Goal: Task Accomplishment & Management: Use online tool/utility

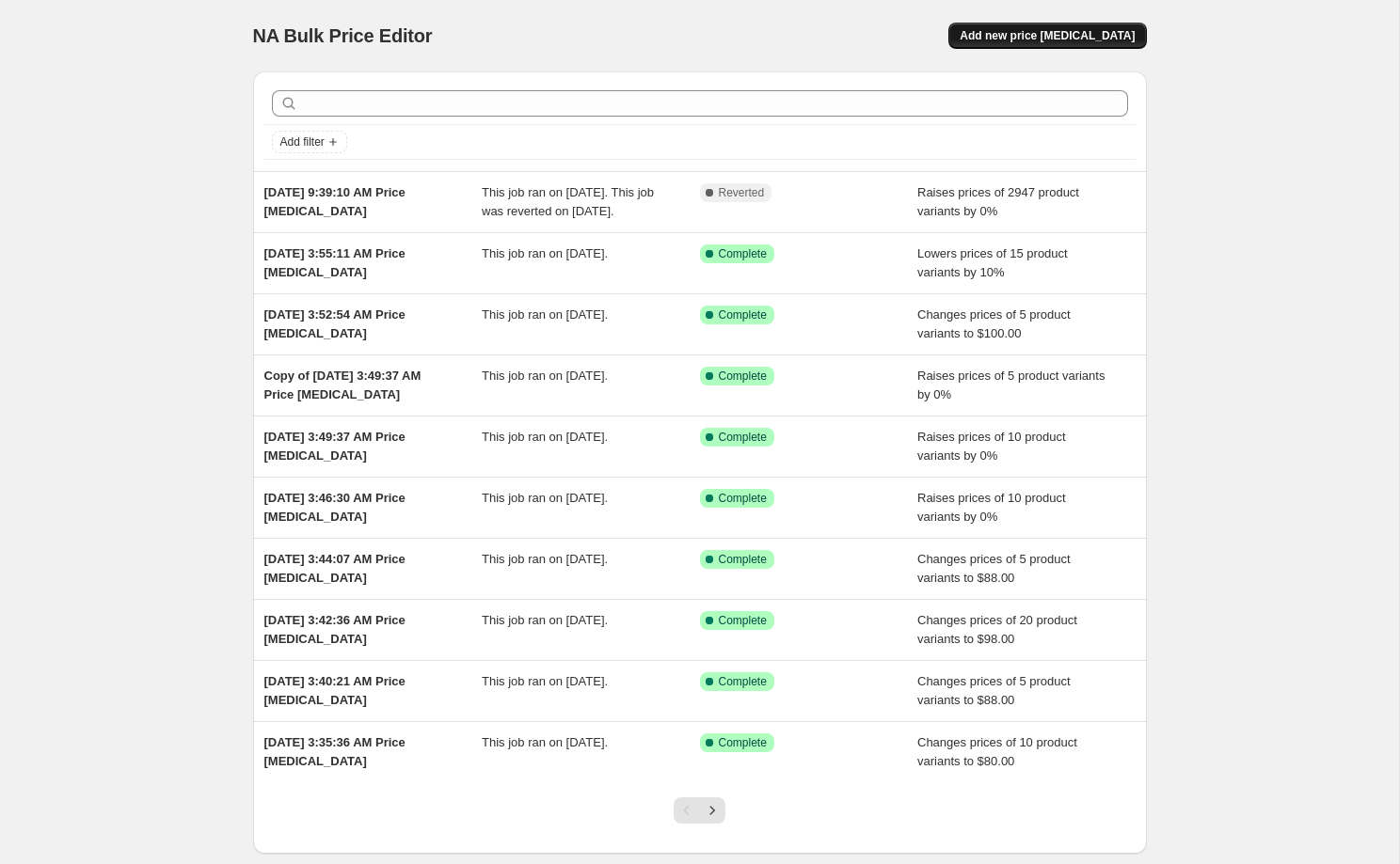
click at [1071, 34] on span "Add new price [MEDICAL_DATA]" at bounding box center [1046, 36] width 175 height 15
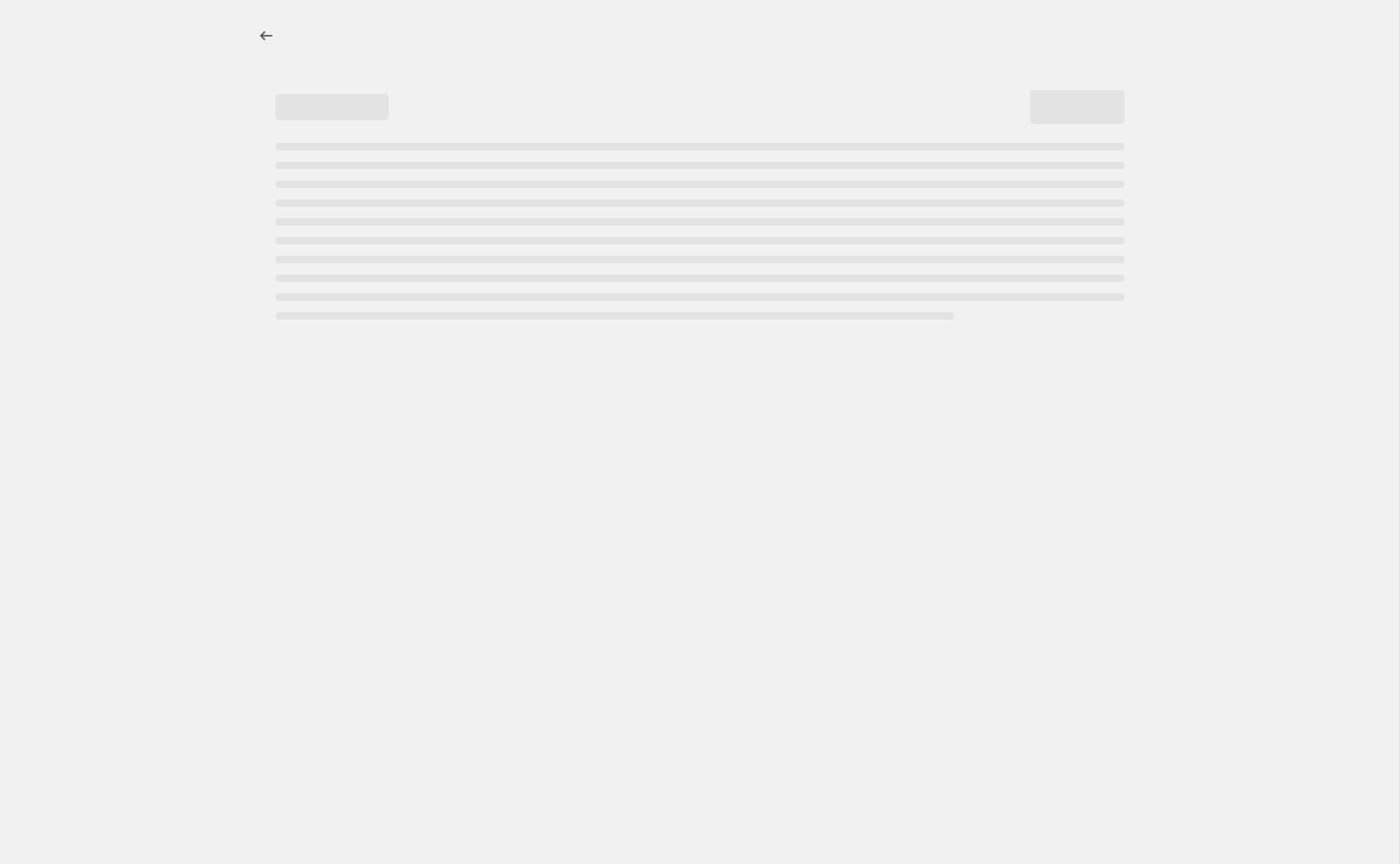
select select "percentage"
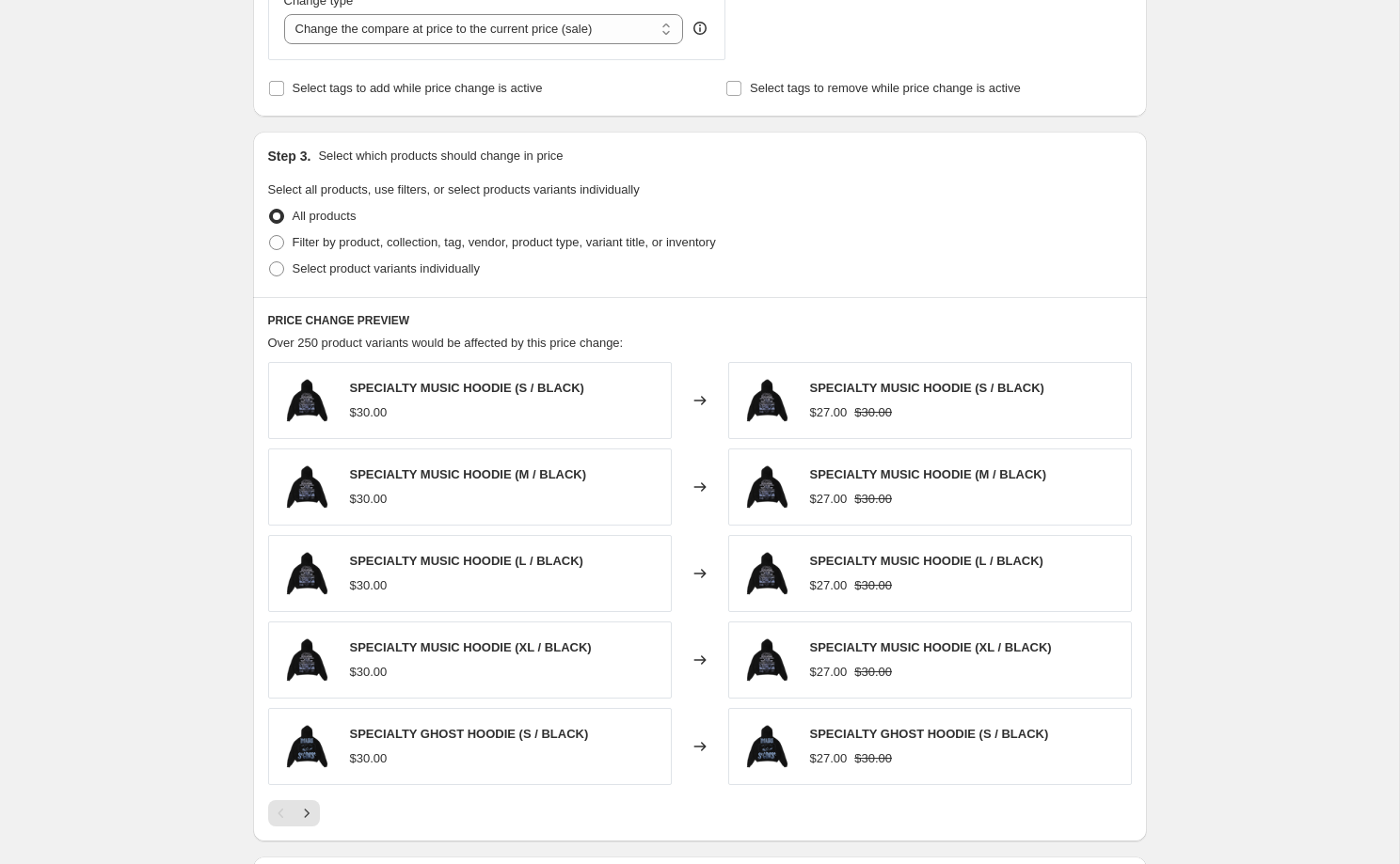
scroll to position [733, 0]
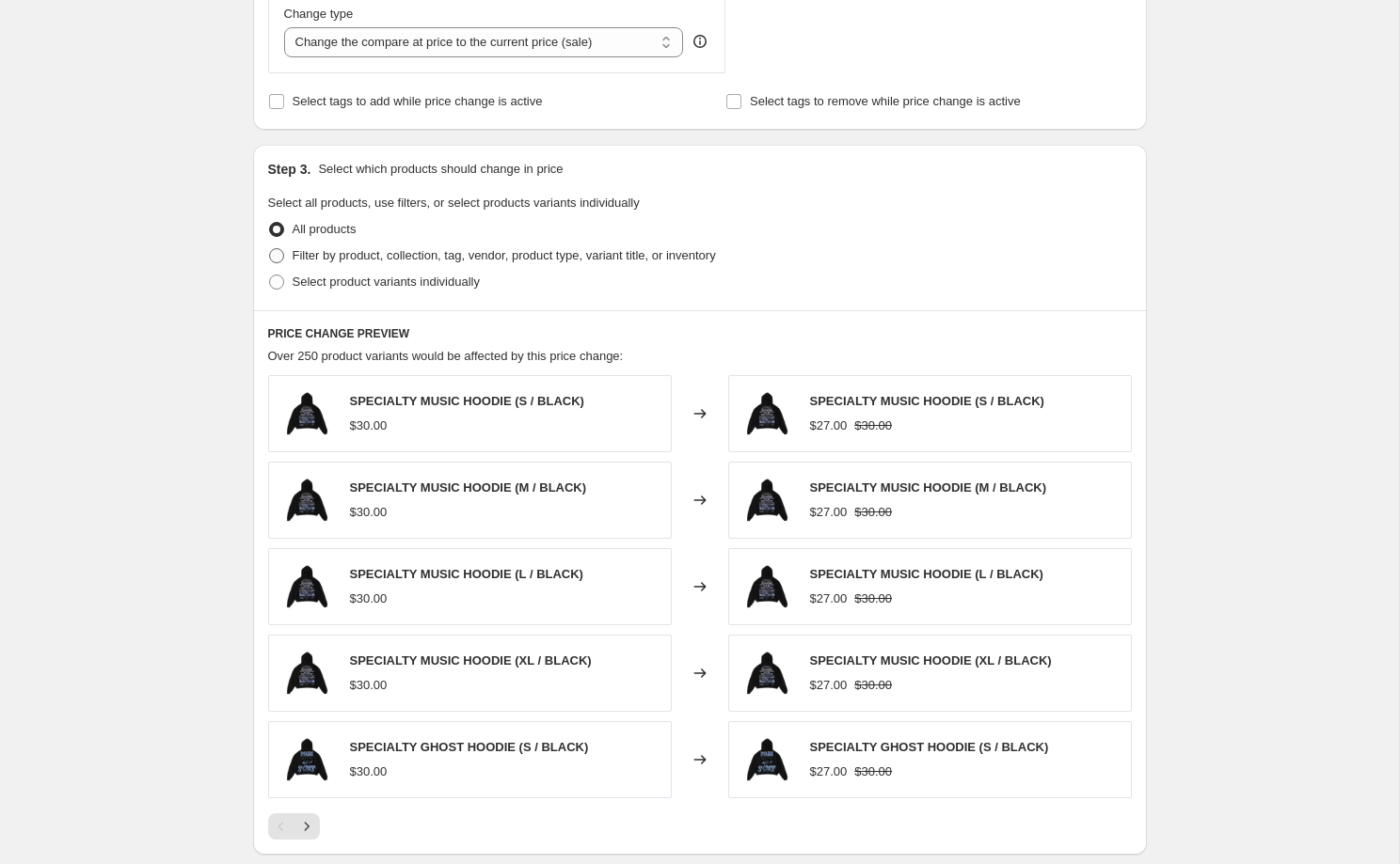
click at [549, 257] on span "Filter by product, collection, tag, vendor, product type, variant title, or inv…" at bounding box center [504, 255] width 423 height 14
click at [270, 249] on input "Filter by product, collection, tag, vendor, product type, variant title, or inv…" at bounding box center [269, 248] width 1 height 1
radio input "true"
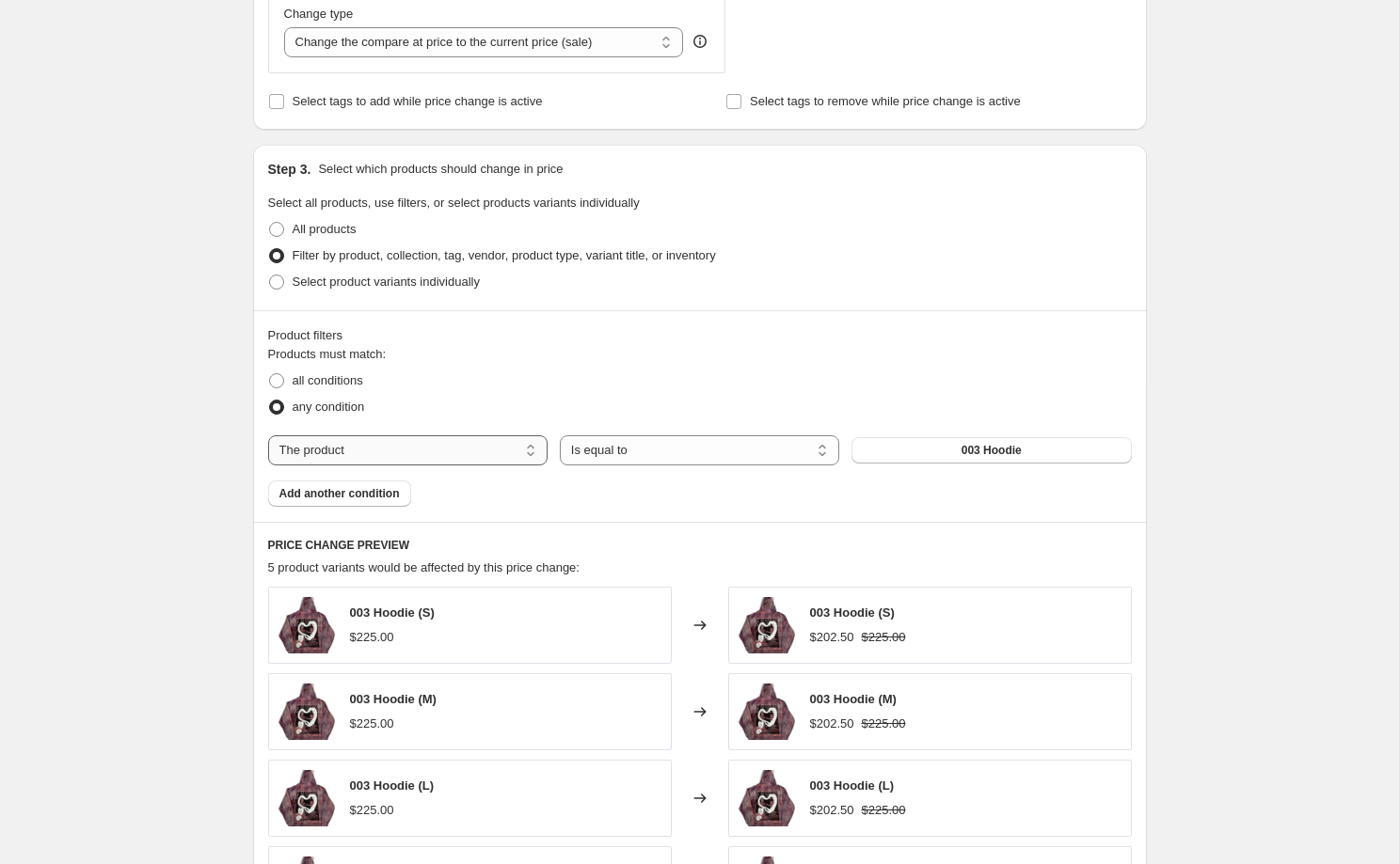
select select "collection"
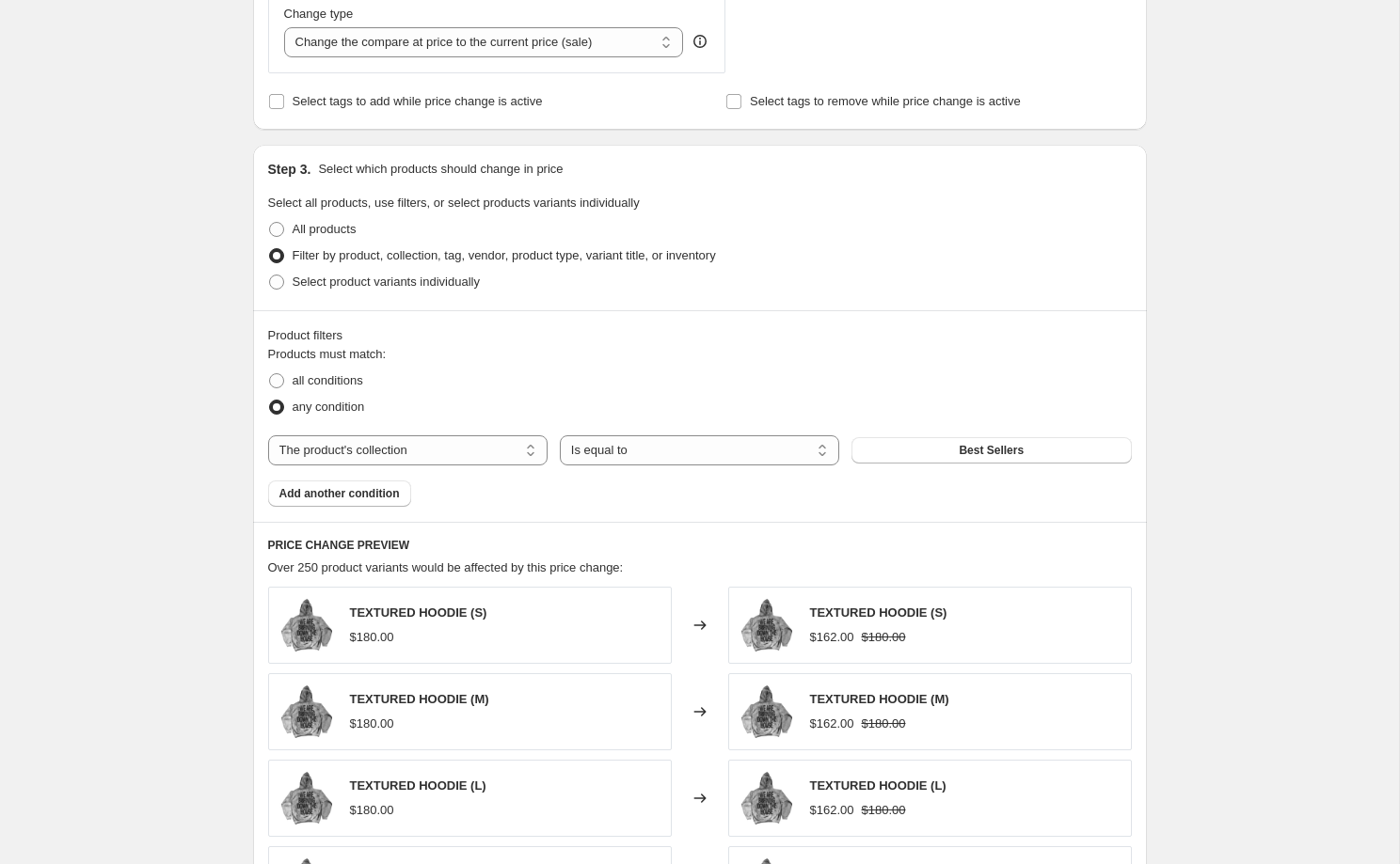
click at [979, 450] on span "Best Sellers" at bounding box center [991, 451] width 65 height 15
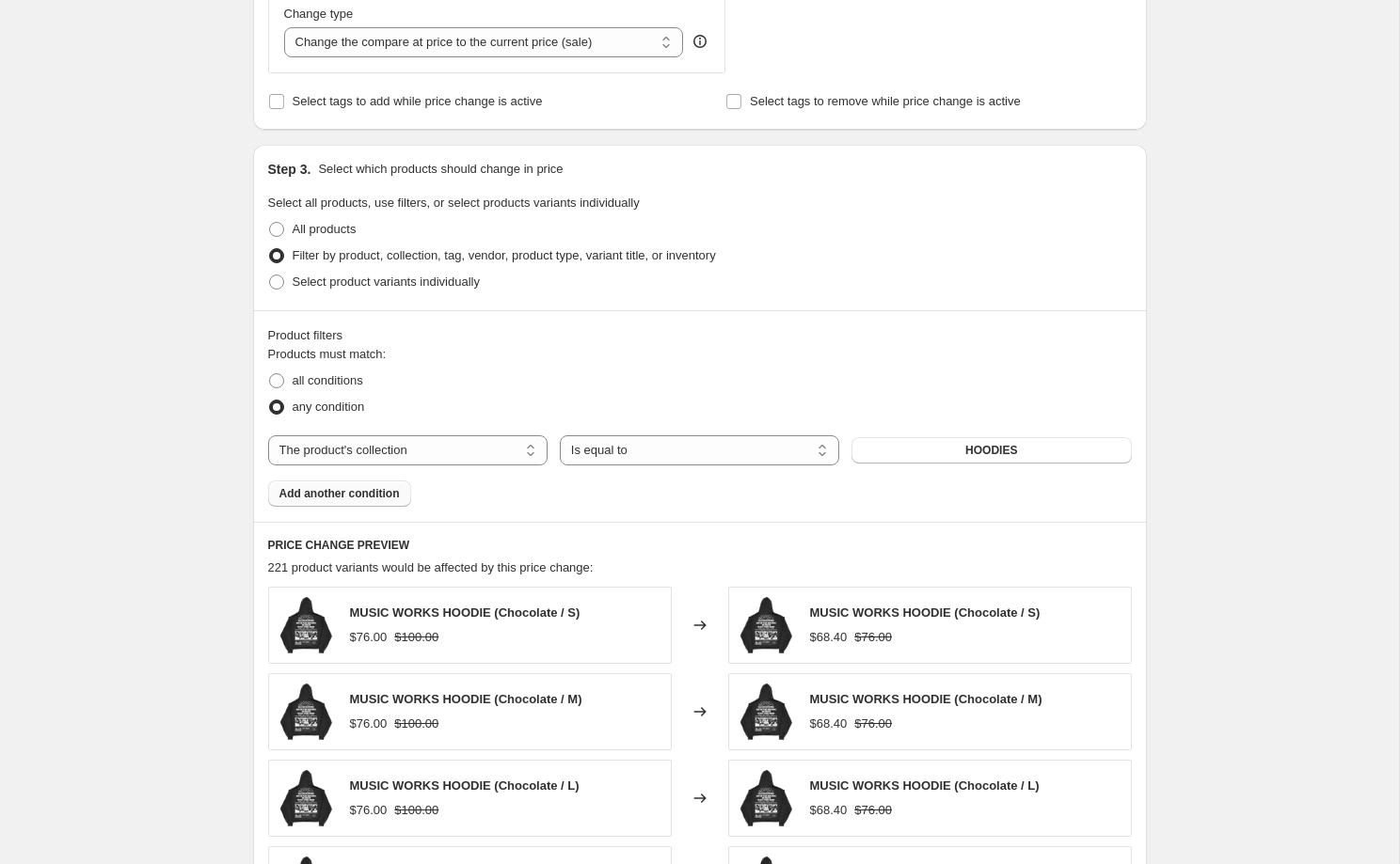
click at [380, 486] on span "Add another condition" at bounding box center [340, 494] width 120 height 15
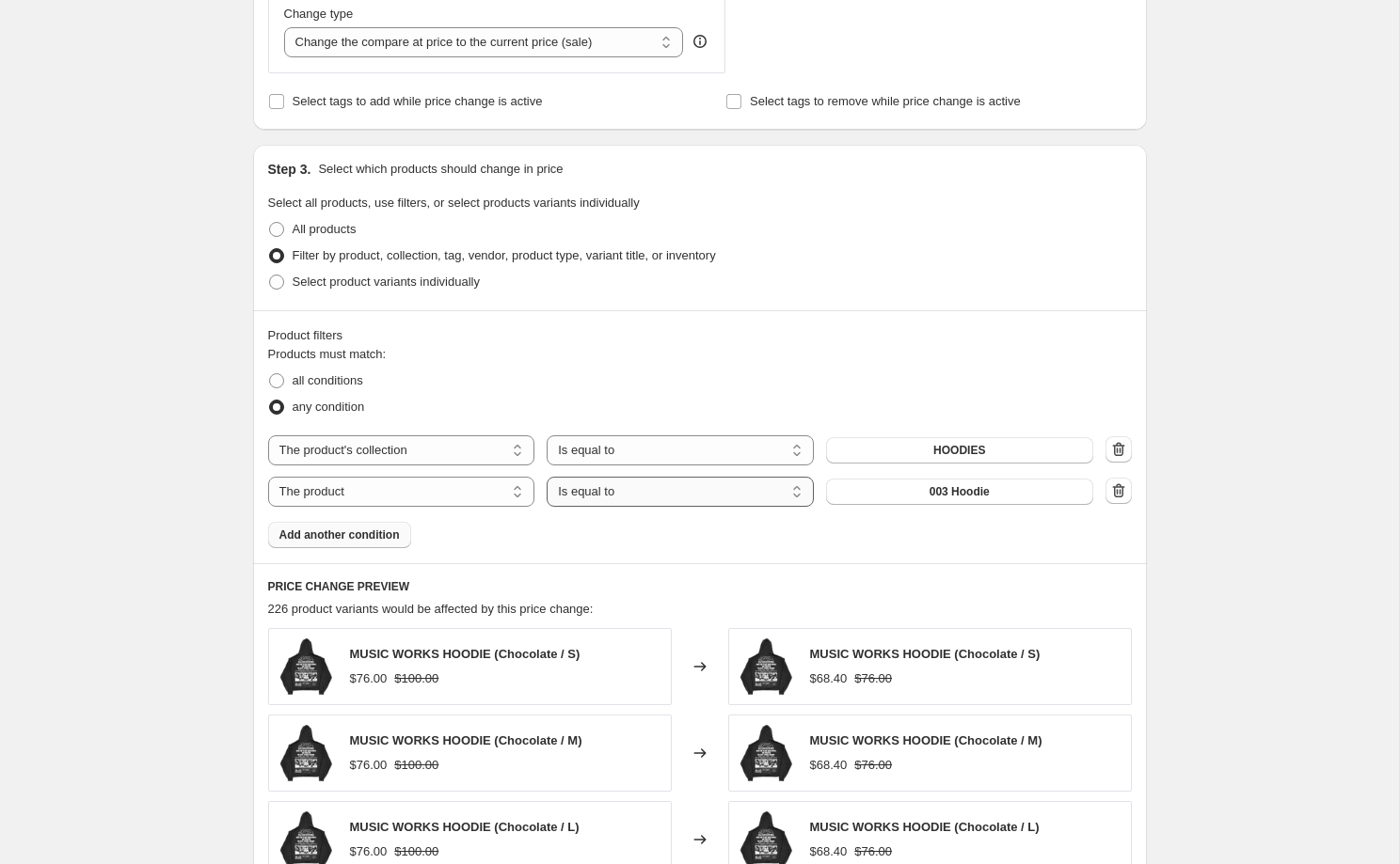
select select "not_equal"
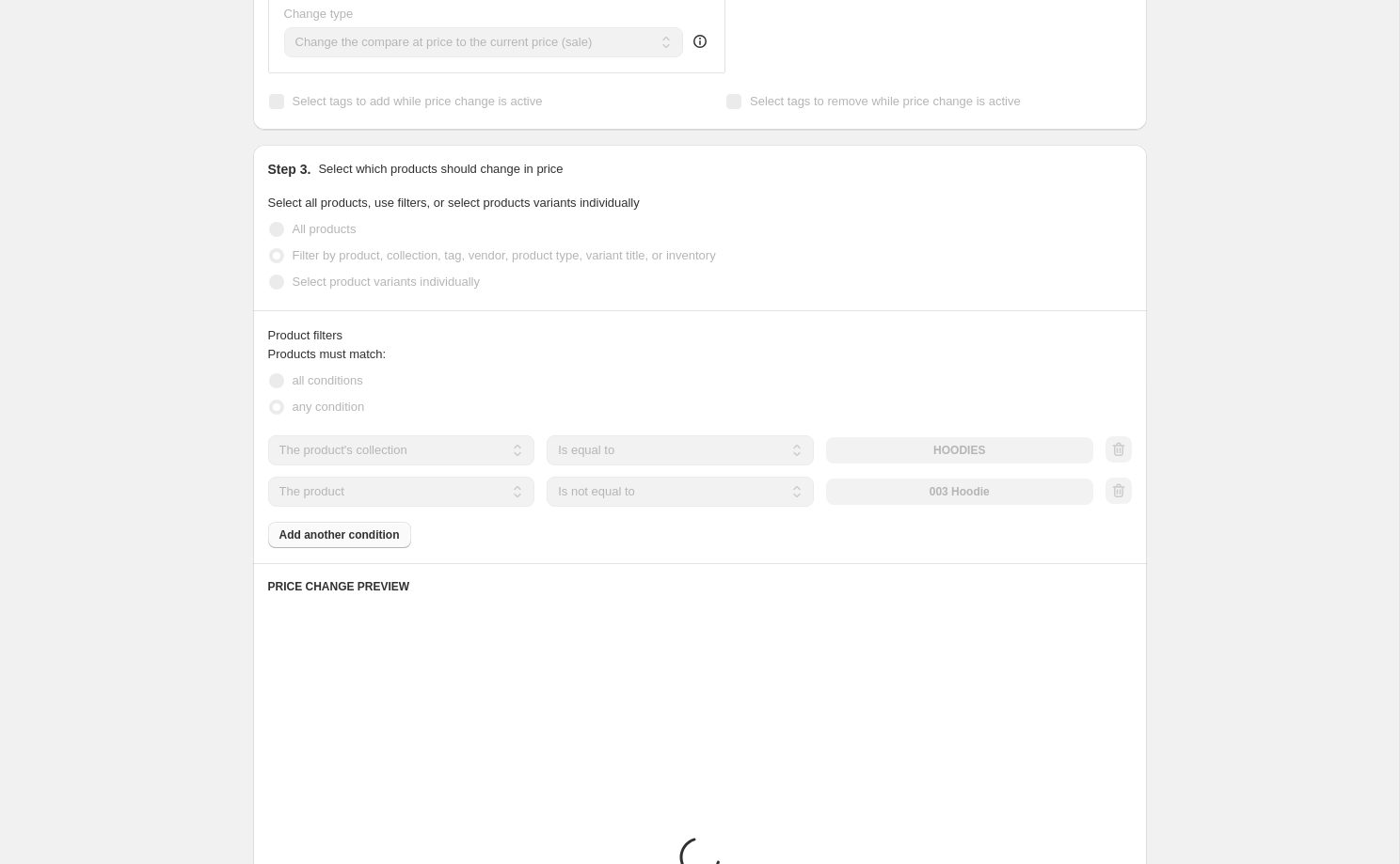
click at [953, 494] on div "The product The product's collection The product's tag The product's vendor The…" at bounding box center [680, 492] width 825 height 31
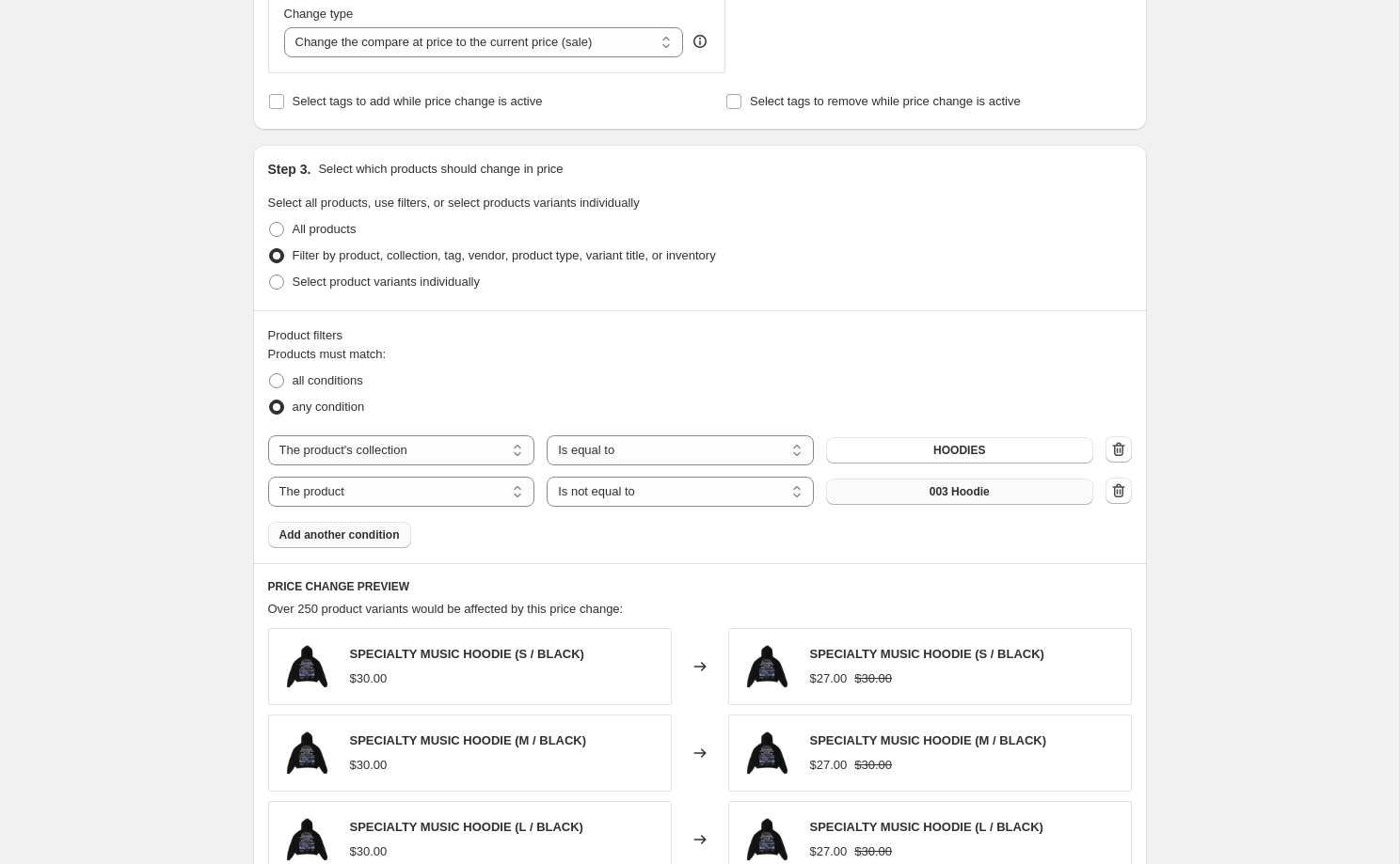
click at [924, 488] on button "003 Hoodie" at bounding box center [959, 492] width 267 height 27
click at [363, 529] on span "Add another condition" at bounding box center [340, 535] width 120 height 15
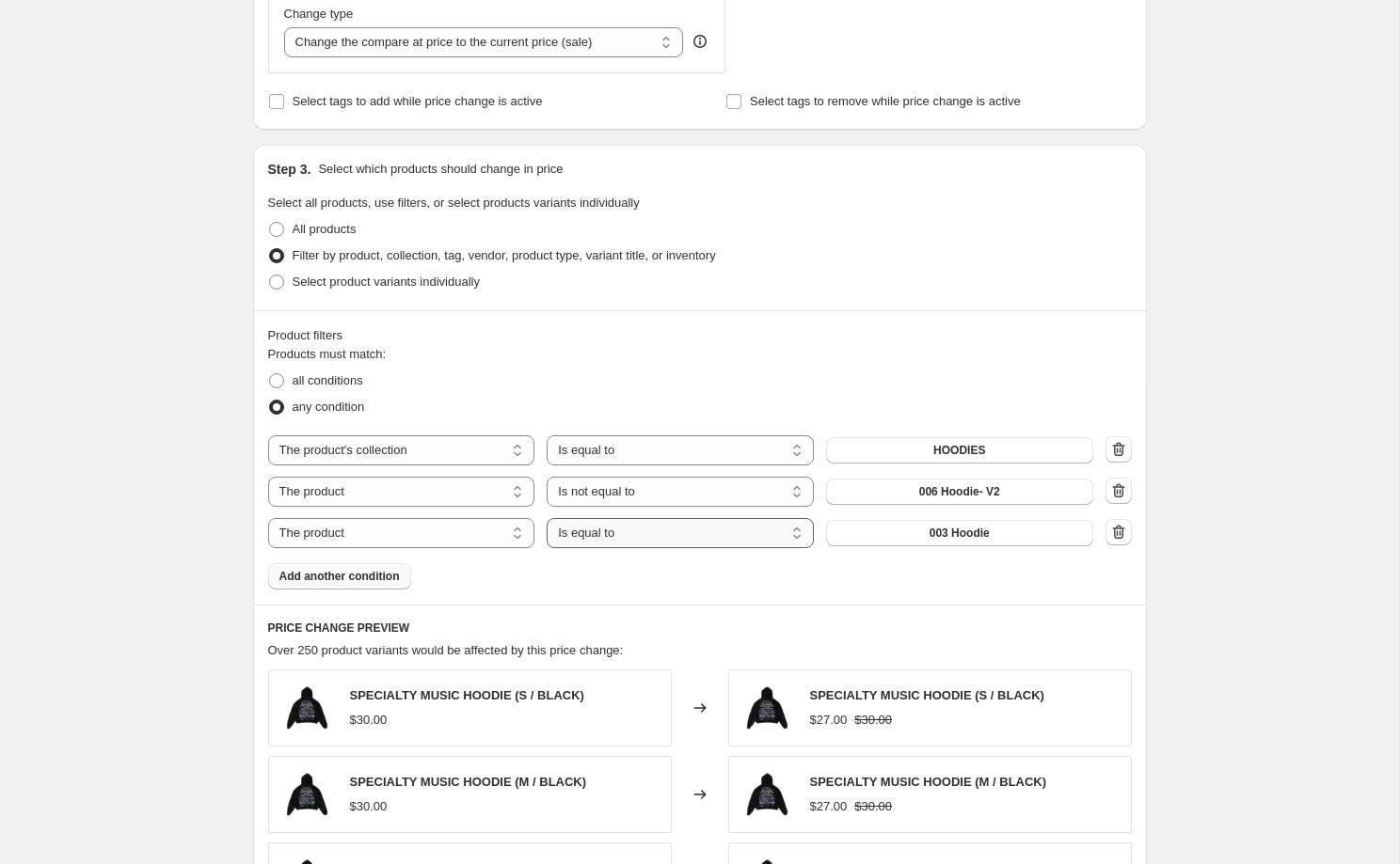
select select "not_equal"
click at [888, 535] on button "003 Hoodie" at bounding box center [959, 533] width 267 height 27
click at [360, 580] on span "Add another condition" at bounding box center [340, 577] width 120 height 15
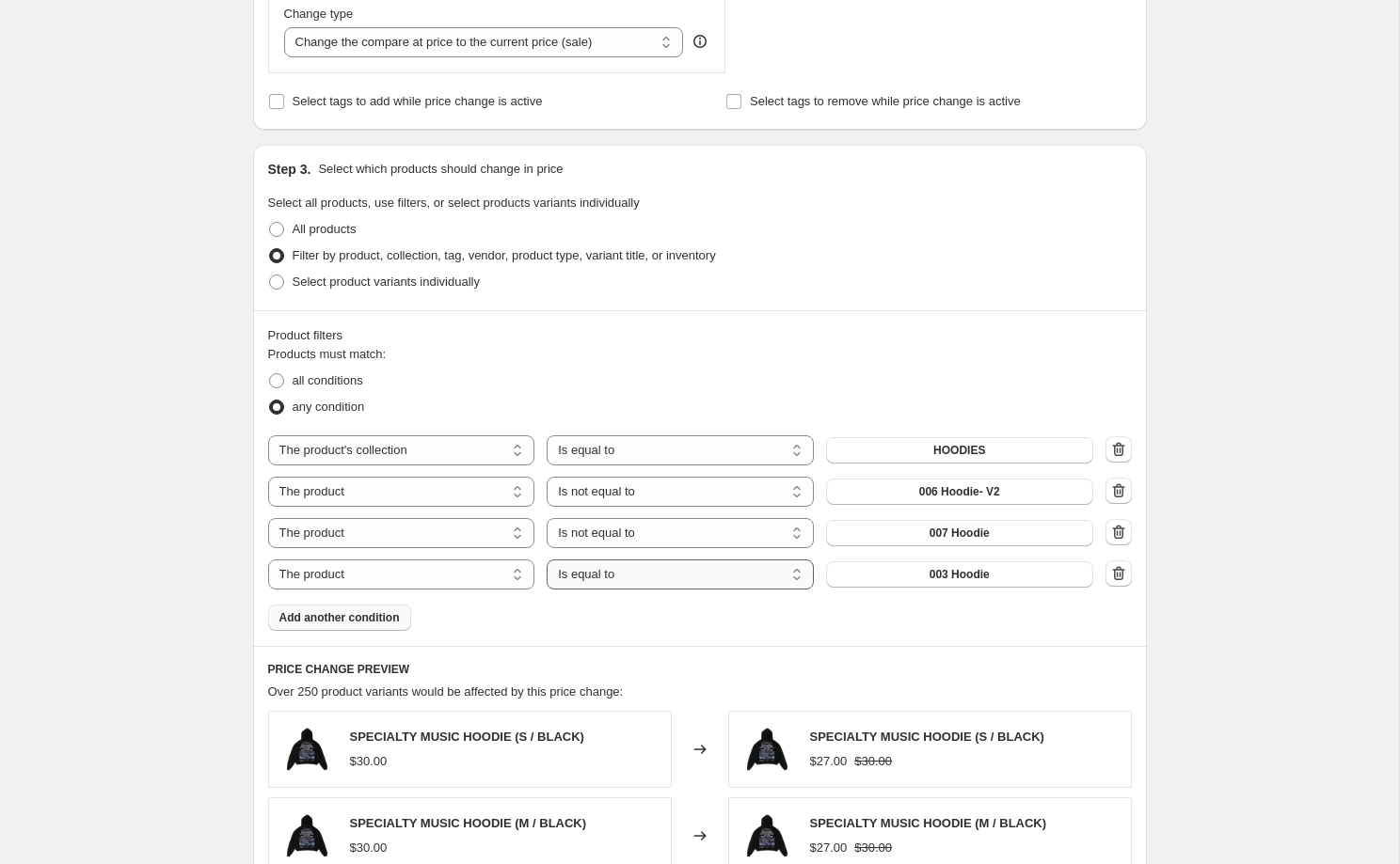
select select "not_equal"
click at [937, 573] on span "003 Hoodie" at bounding box center [958, 575] width 60 height 15
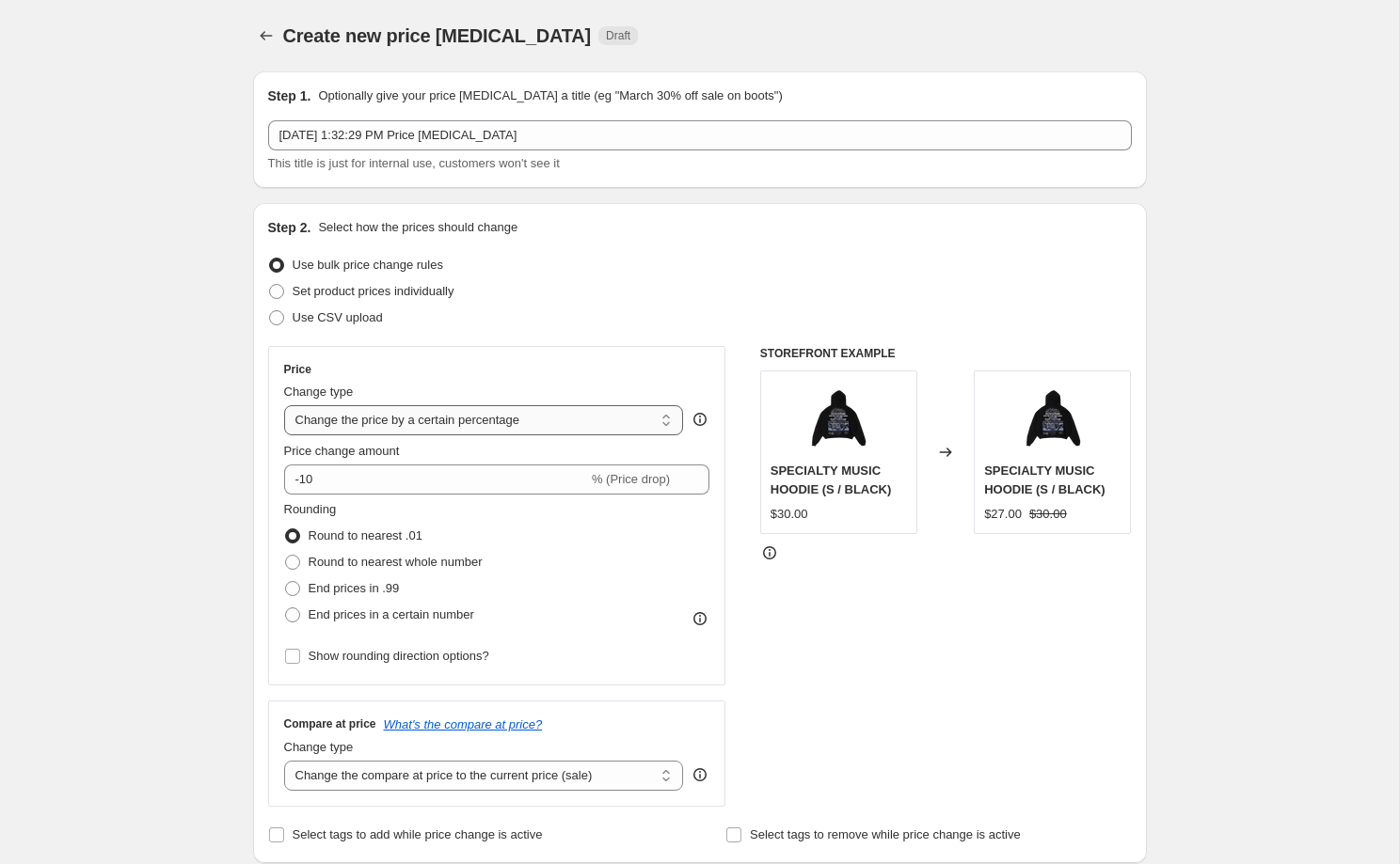
scroll to position [0, 0]
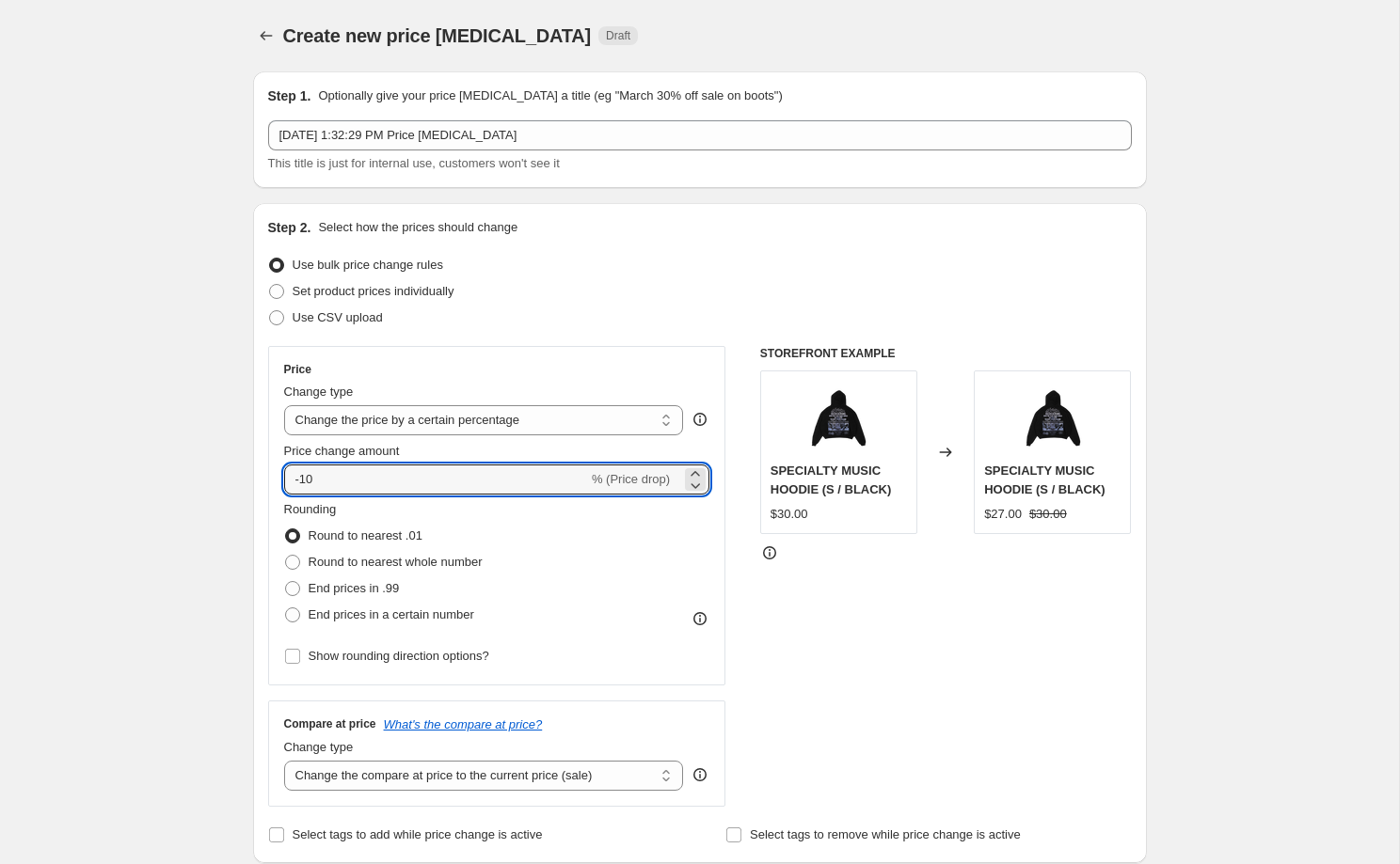
drag, startPoint x: 356, startPoint y: 483, endPoint x: 233, endPoint y: 474, distance: 123.3
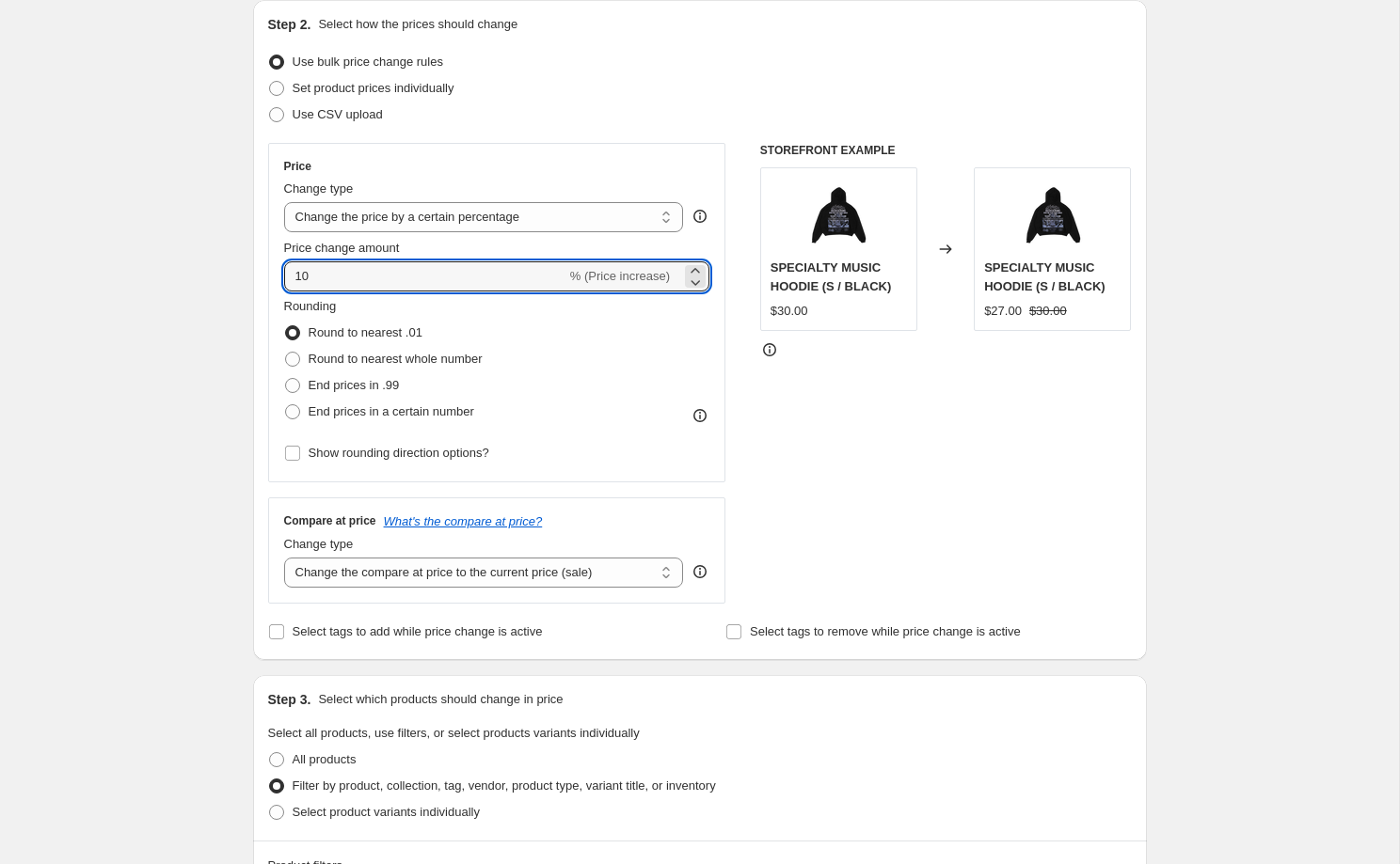
scroll to position [215, 0]
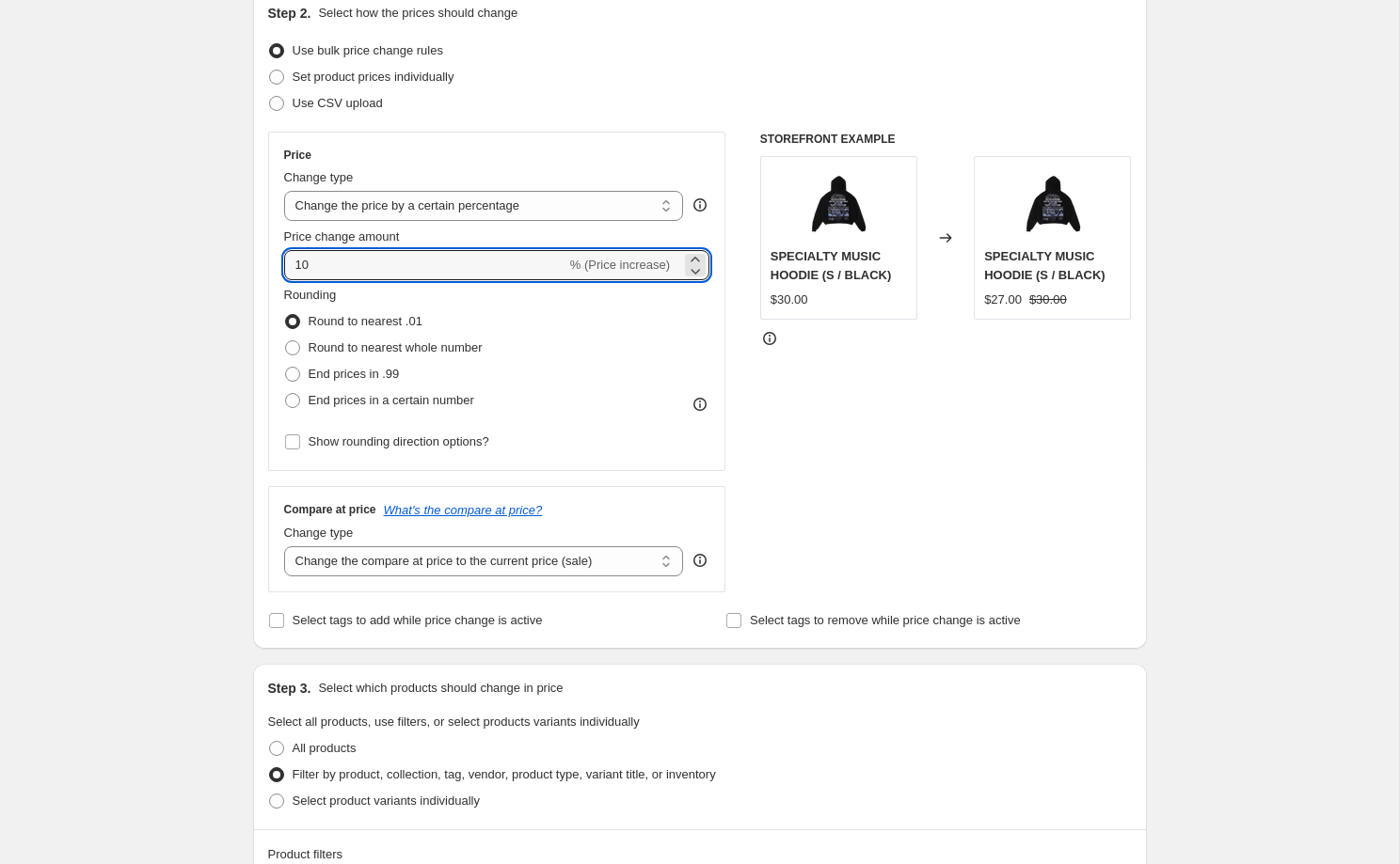
type input "10"
click at [453, 584] on div "Compare at price What's the compare at price? Change type Change the compare at…" at bounding box center [497, 539] width 458 height 105
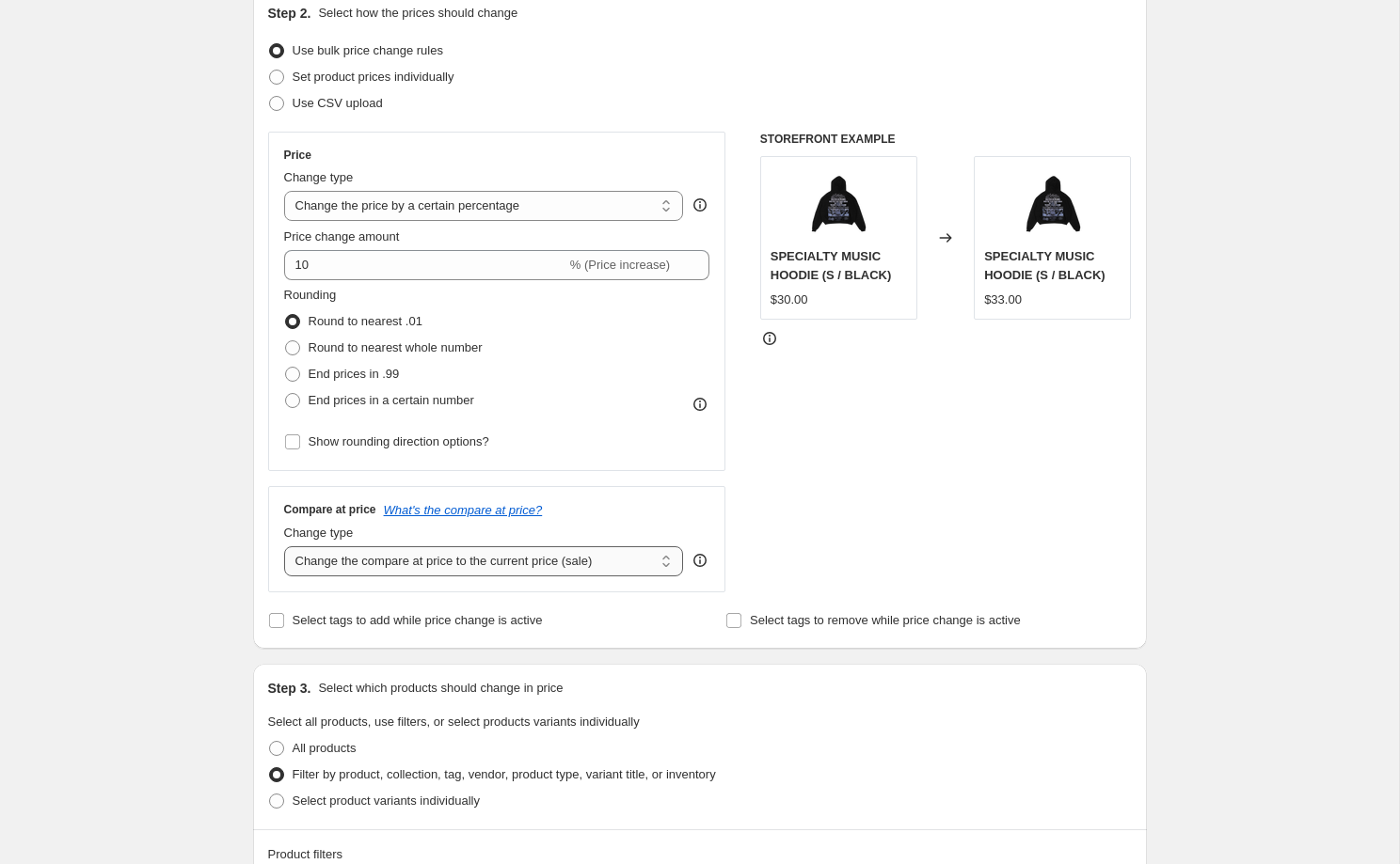
select select "no_change"
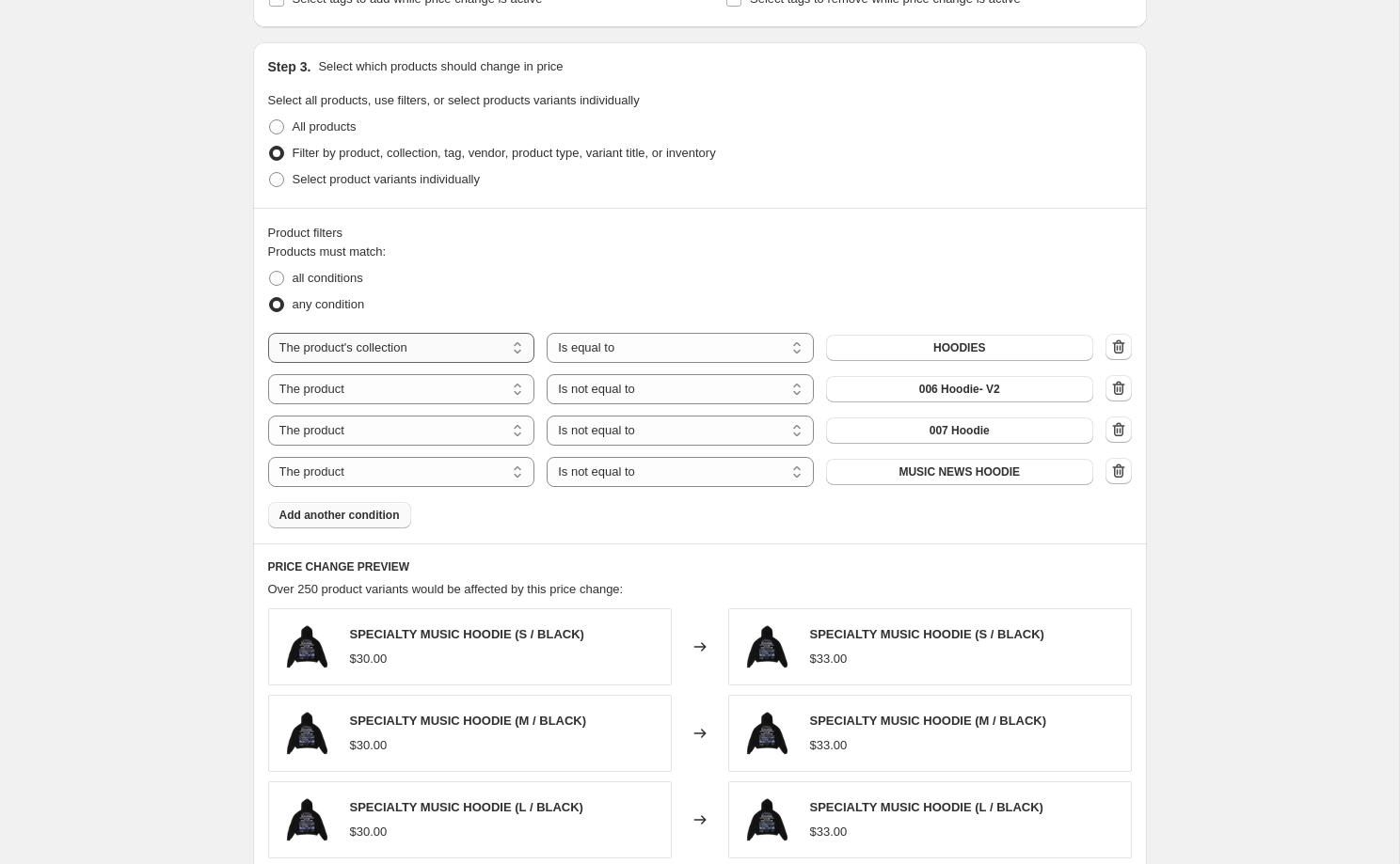
scroll to position [824, 0]
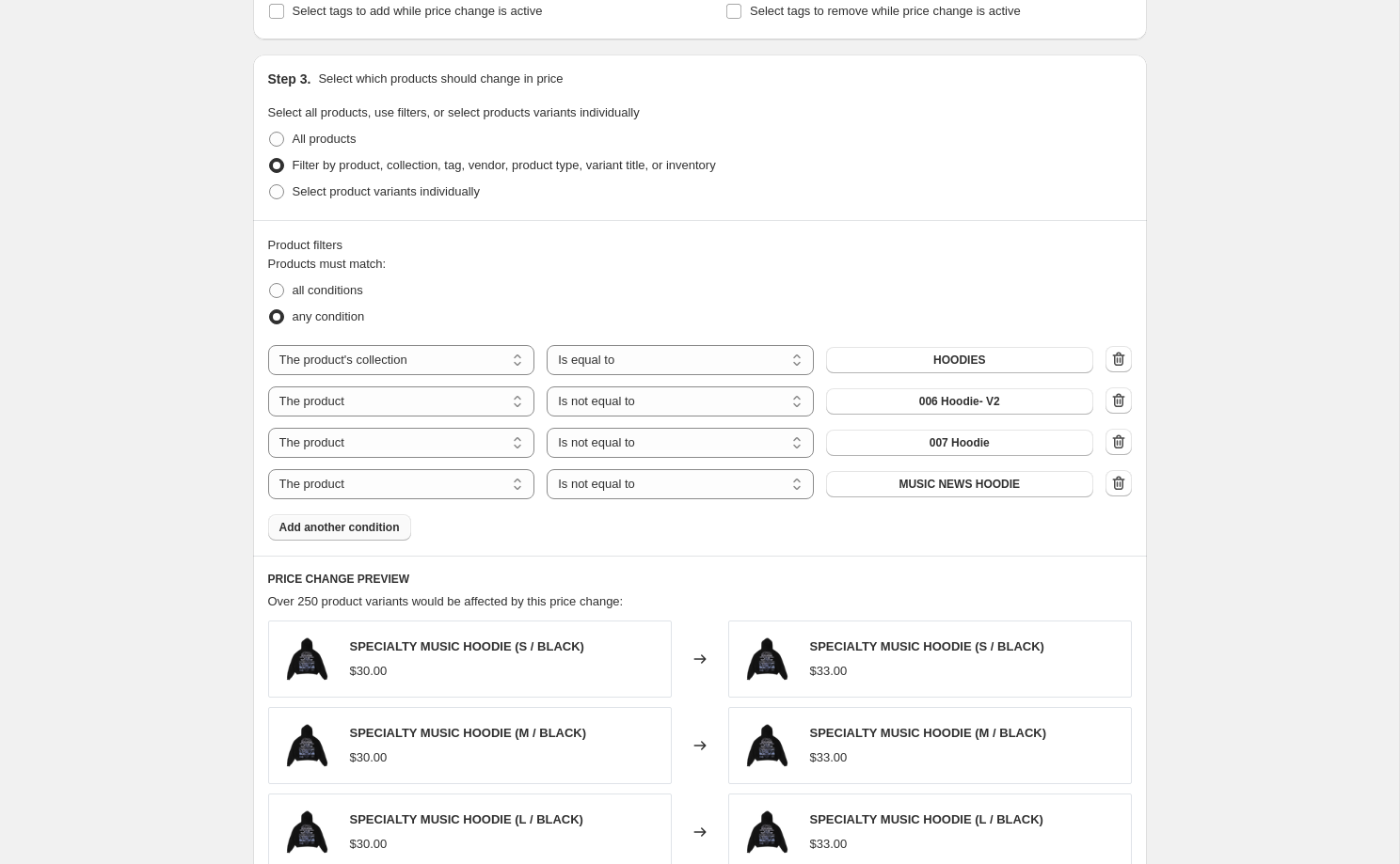
click at [356, 519] on button "Add another condition" at bounding box center [340, 527] width 143 height 27
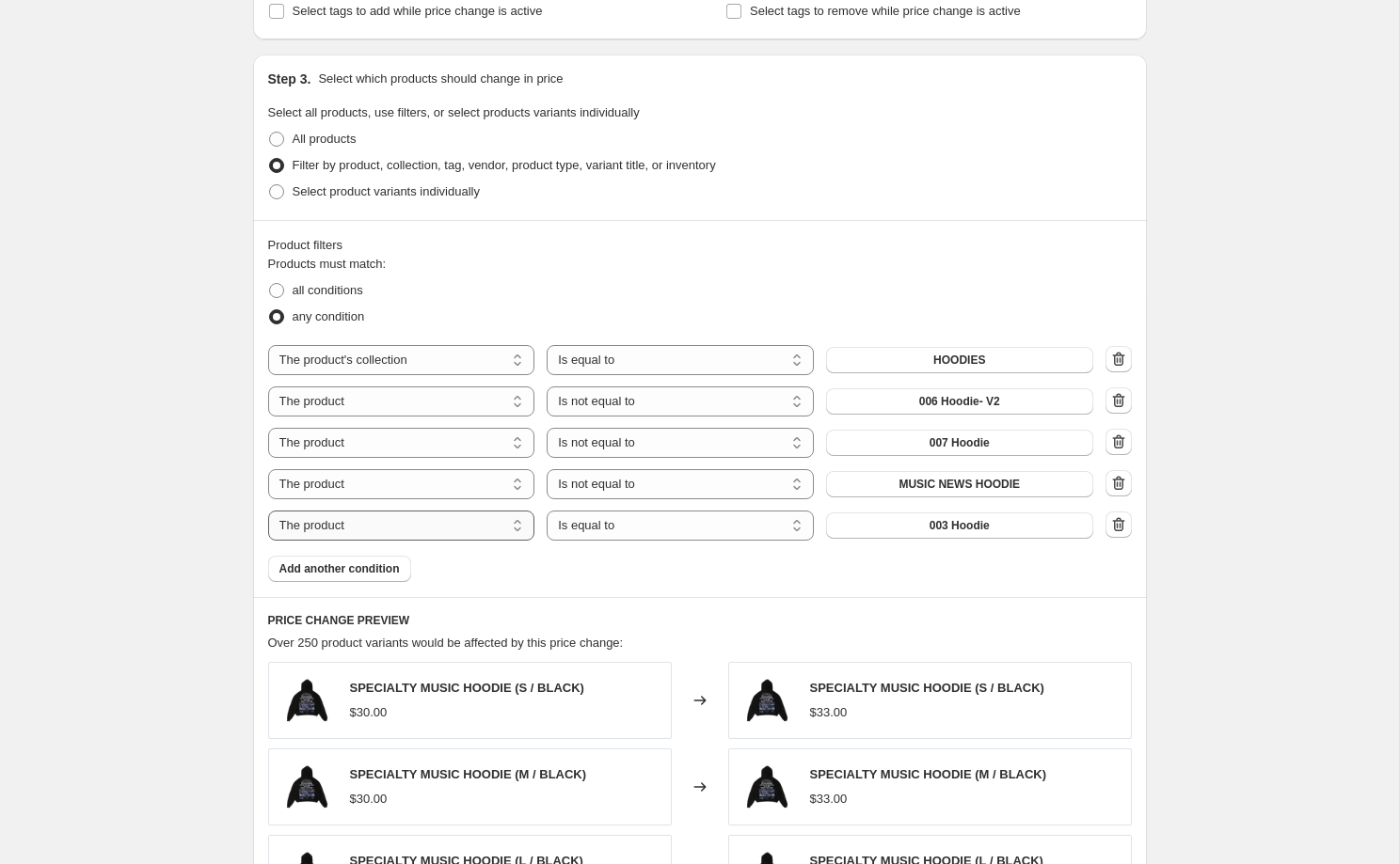
select select "product_status"
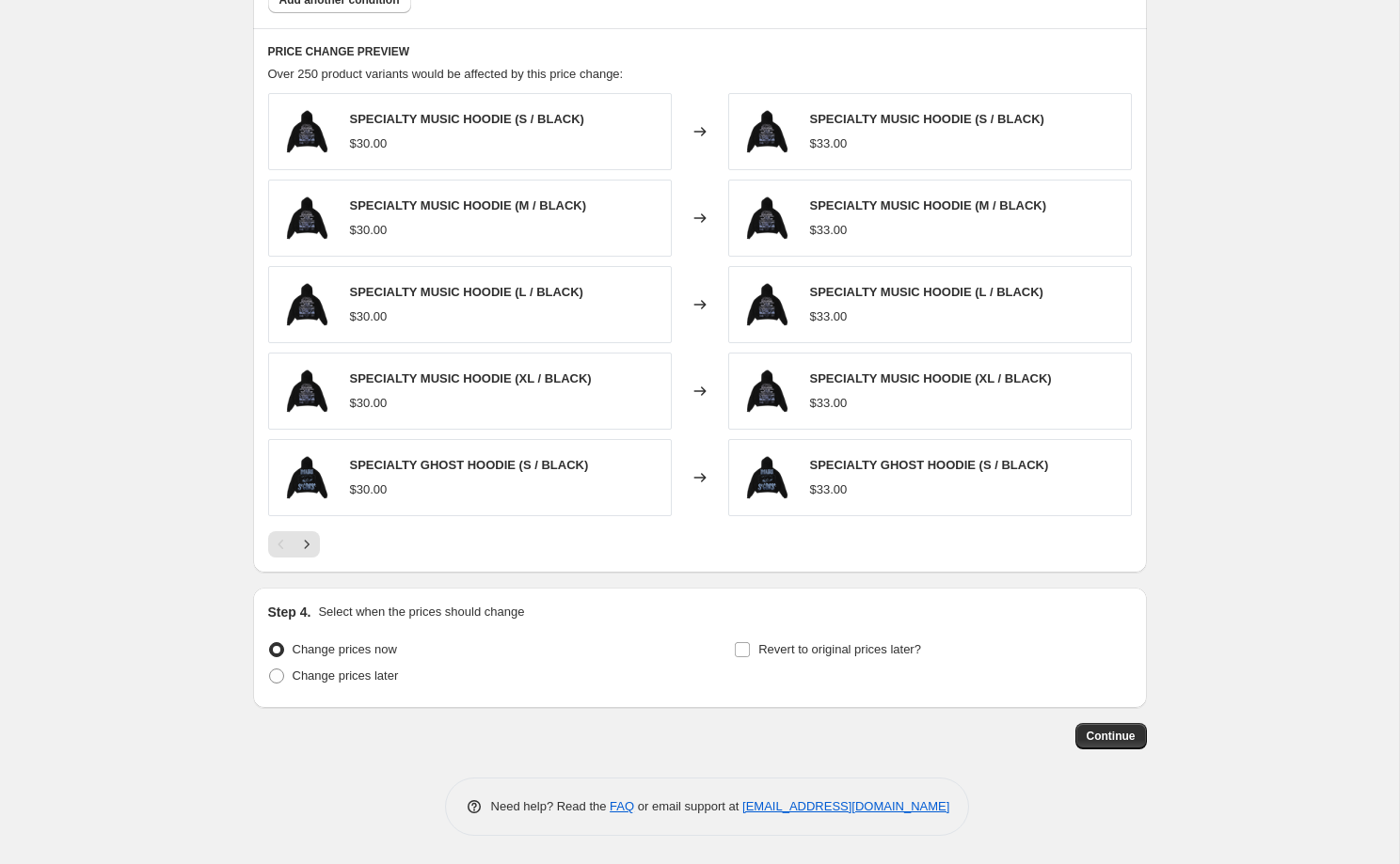
scroll to position [1393, 0]
click at [1092, 738] on span "Continue" at bounding box center [1110, 736] width 49 height 15
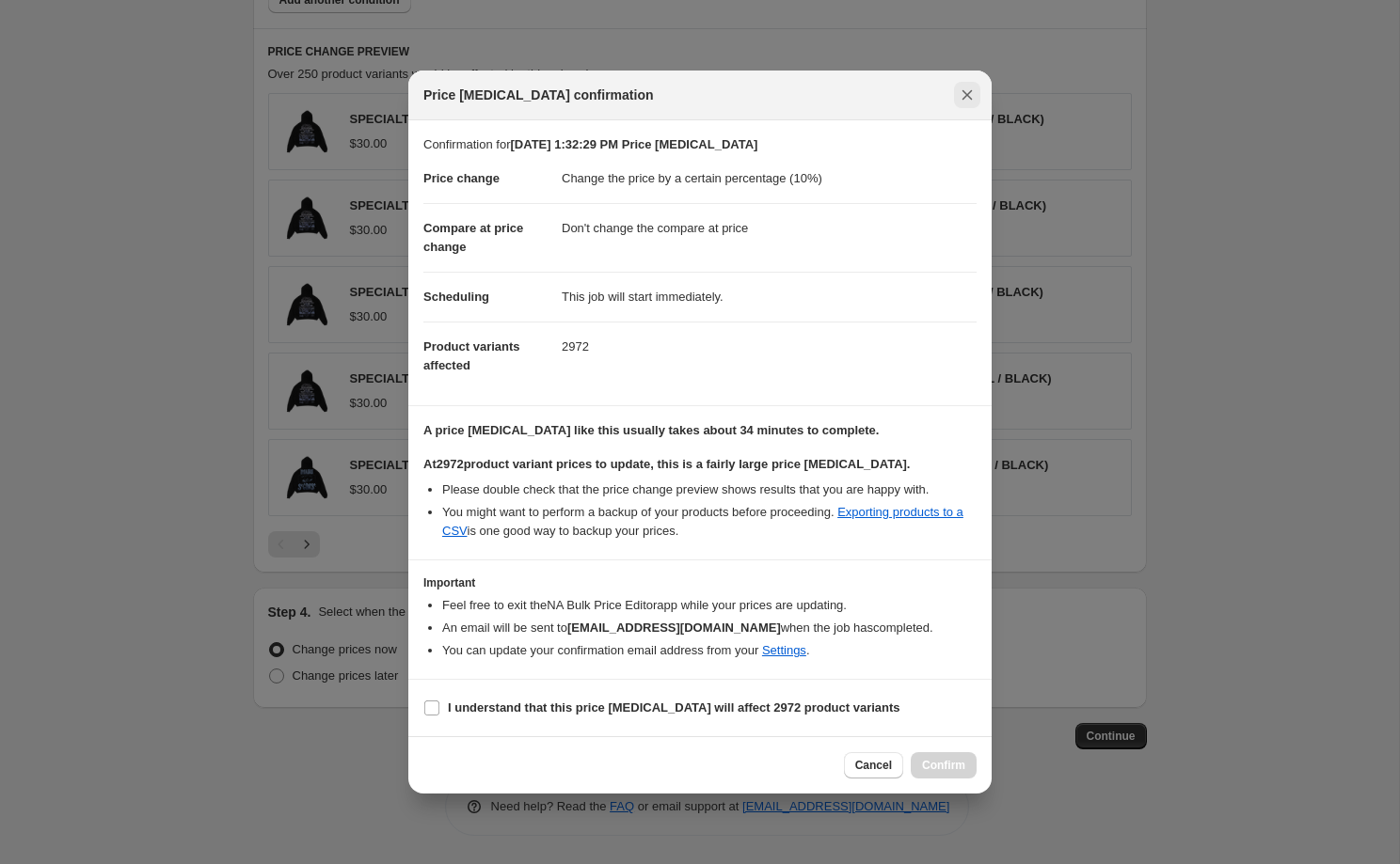
click at [970, 90] on icon "Close" at bounding box center [967, 95] width 19 height 19
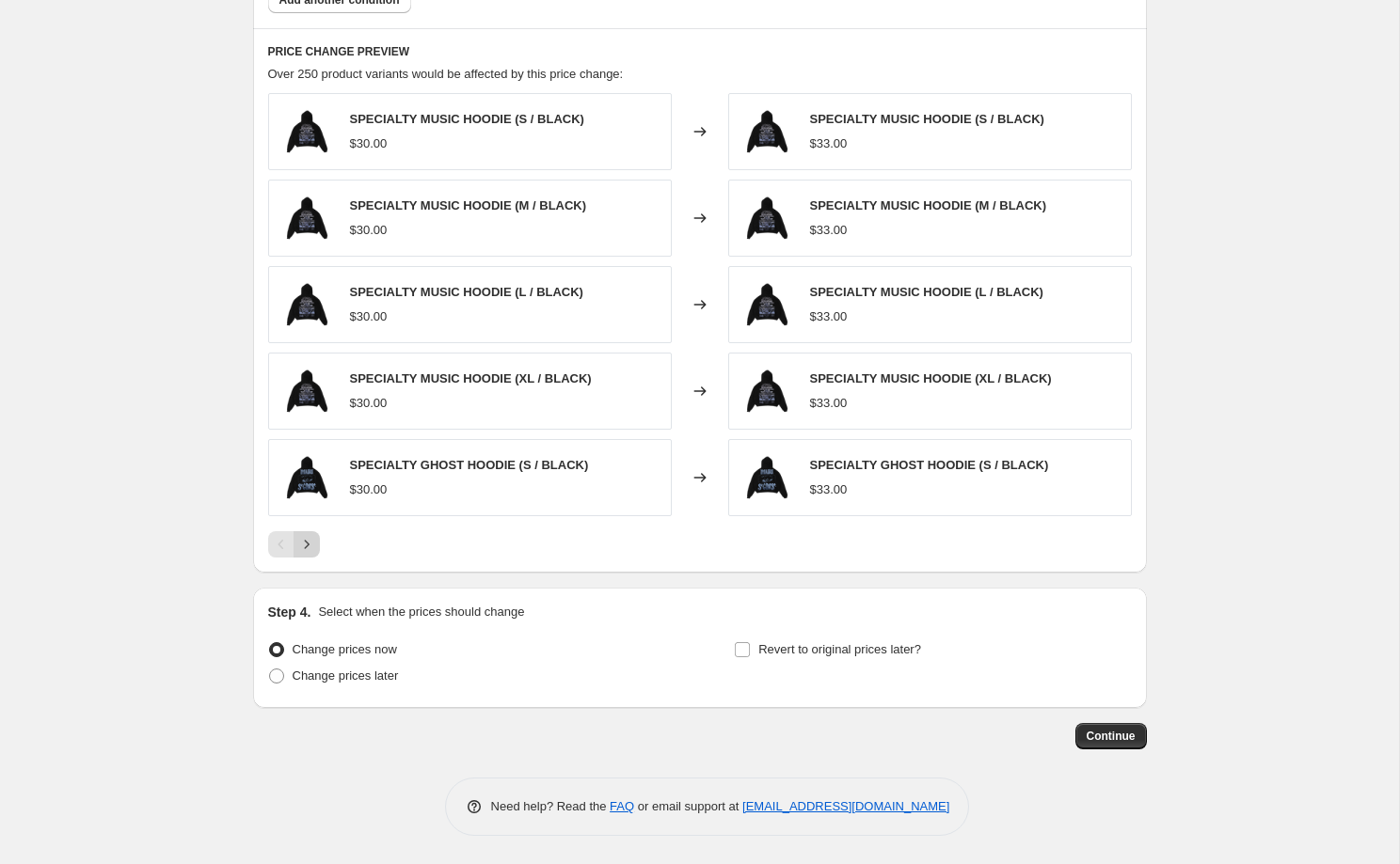
click at [310, 547] on icon "Next" at bounding box center [307, 545] width 19 height 19
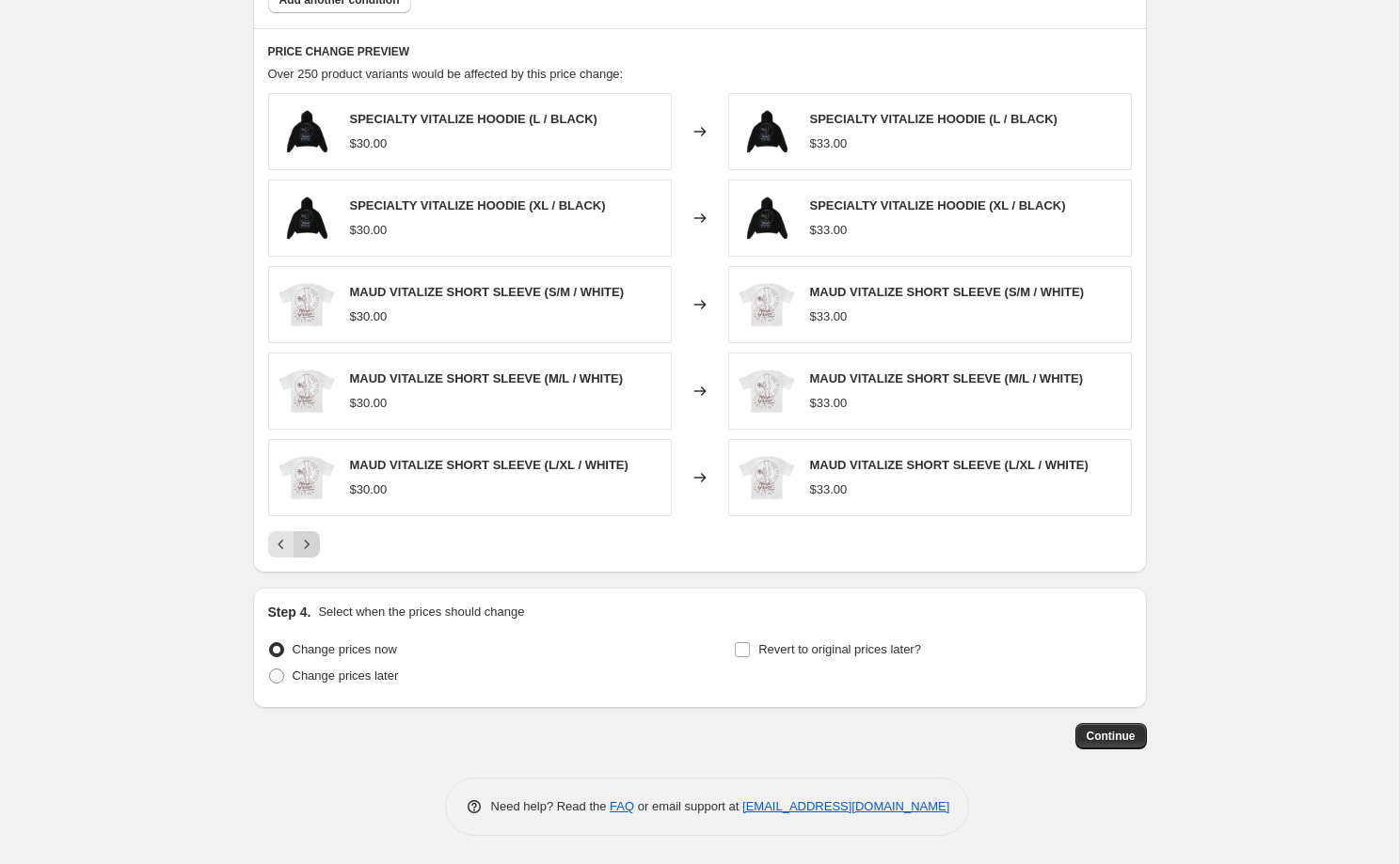
click at [310, 547] on icon "Next" at bounding box center [307, 545] width 19 height 19
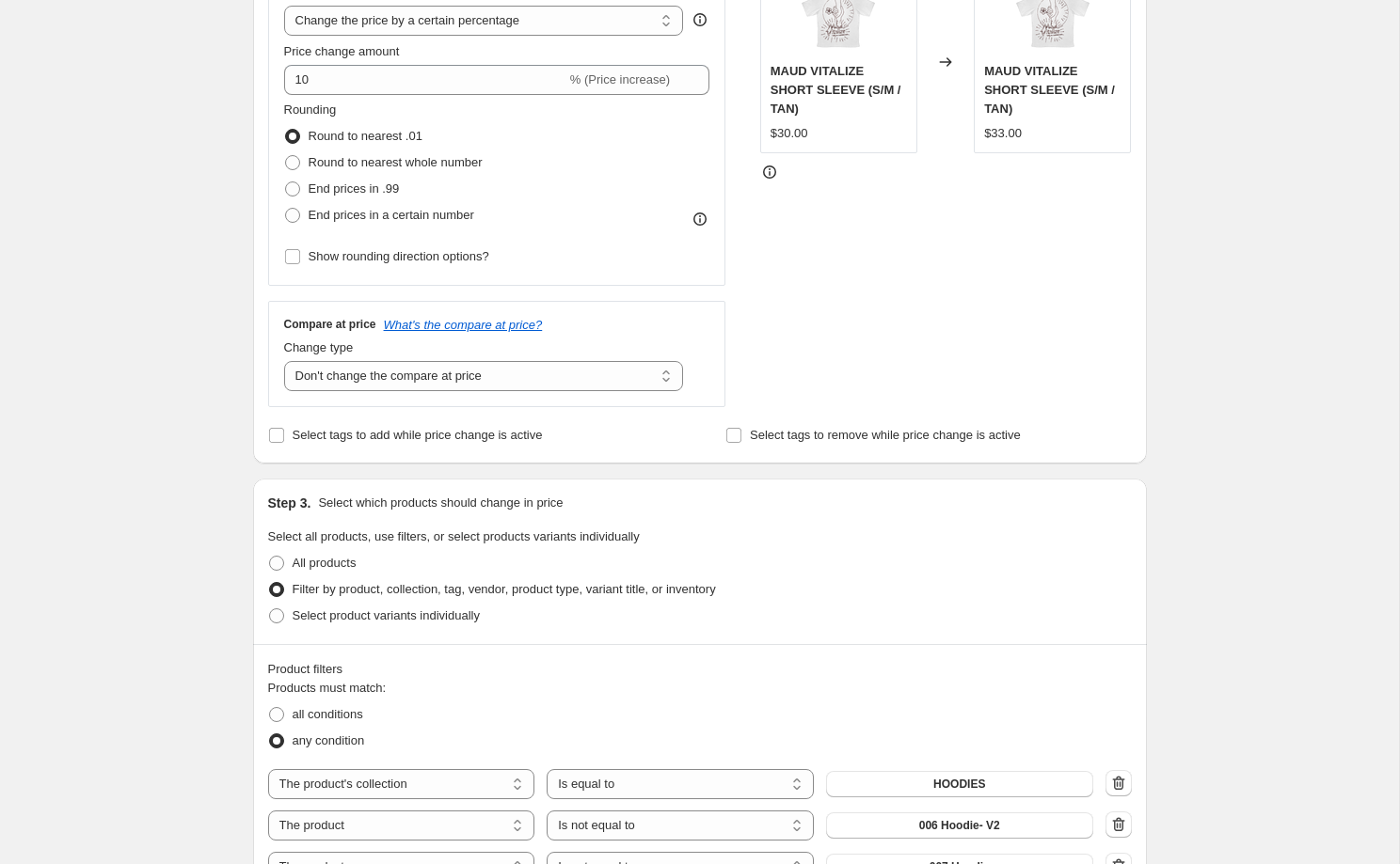
scroll to position [714, 0]
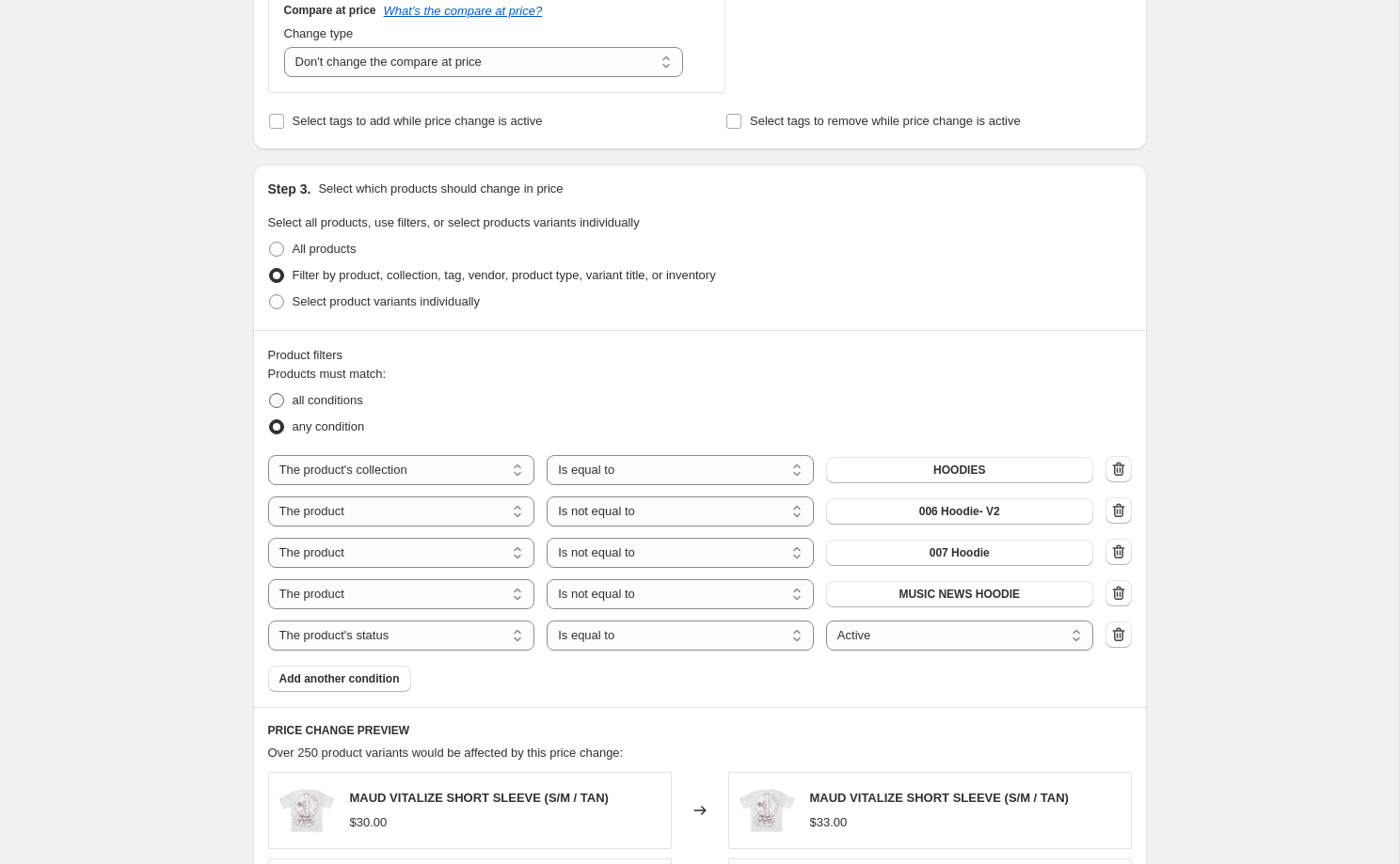
click at [334, 403] on span "all conditions" at bounding box center [328, 400] width 71 height 14
click at [270, 394] on input "all conditions" at bounding box center [269, 393] width 1 height 1
radio input "true"
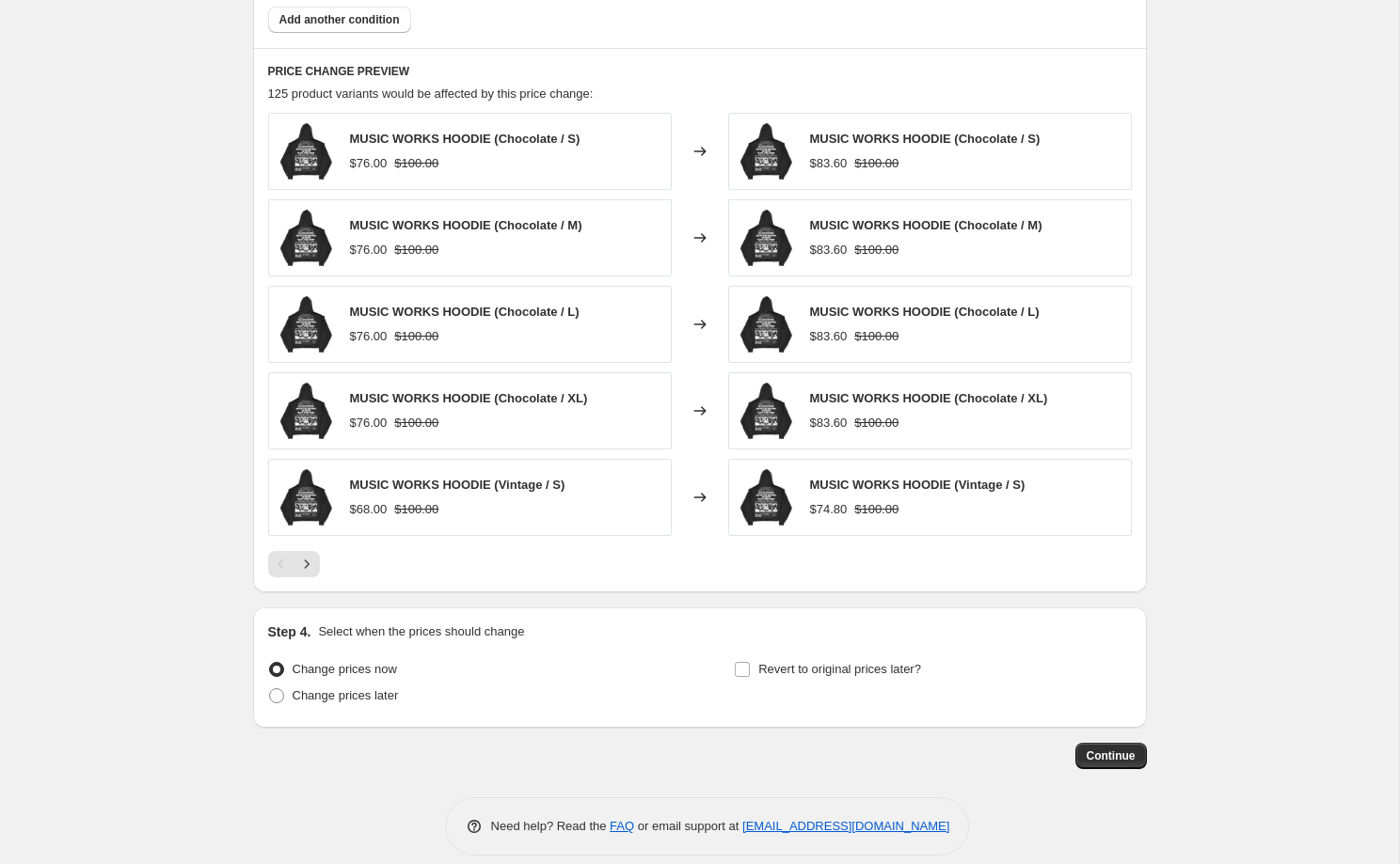
scroll to position [1324, 0]
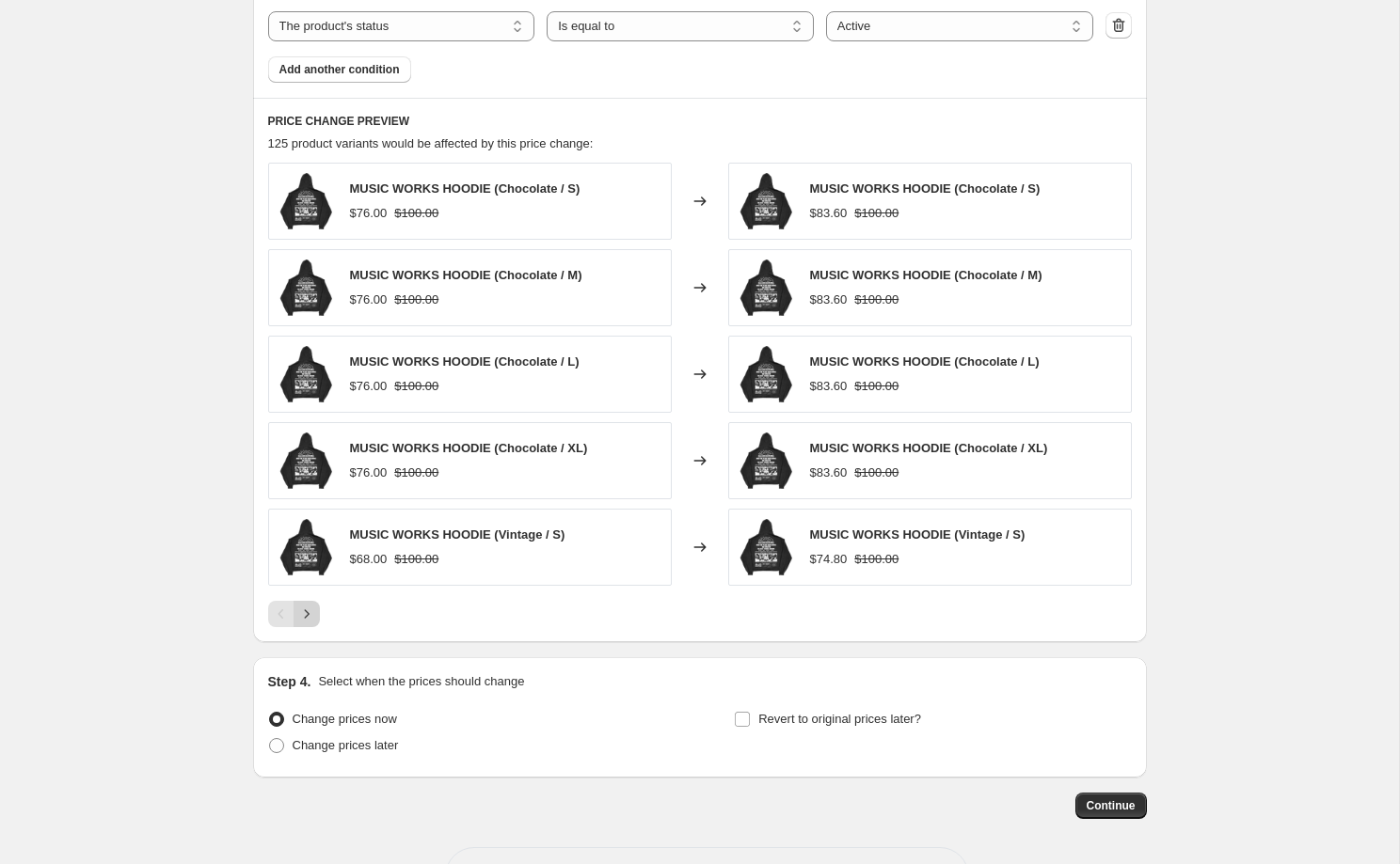
click at [306, 620] on icon "Next" at bounding box center [307, 614] width 19 height 19
click at [306, 619] on icon "Next" at bounding box center [307, 614] width 19 height 19
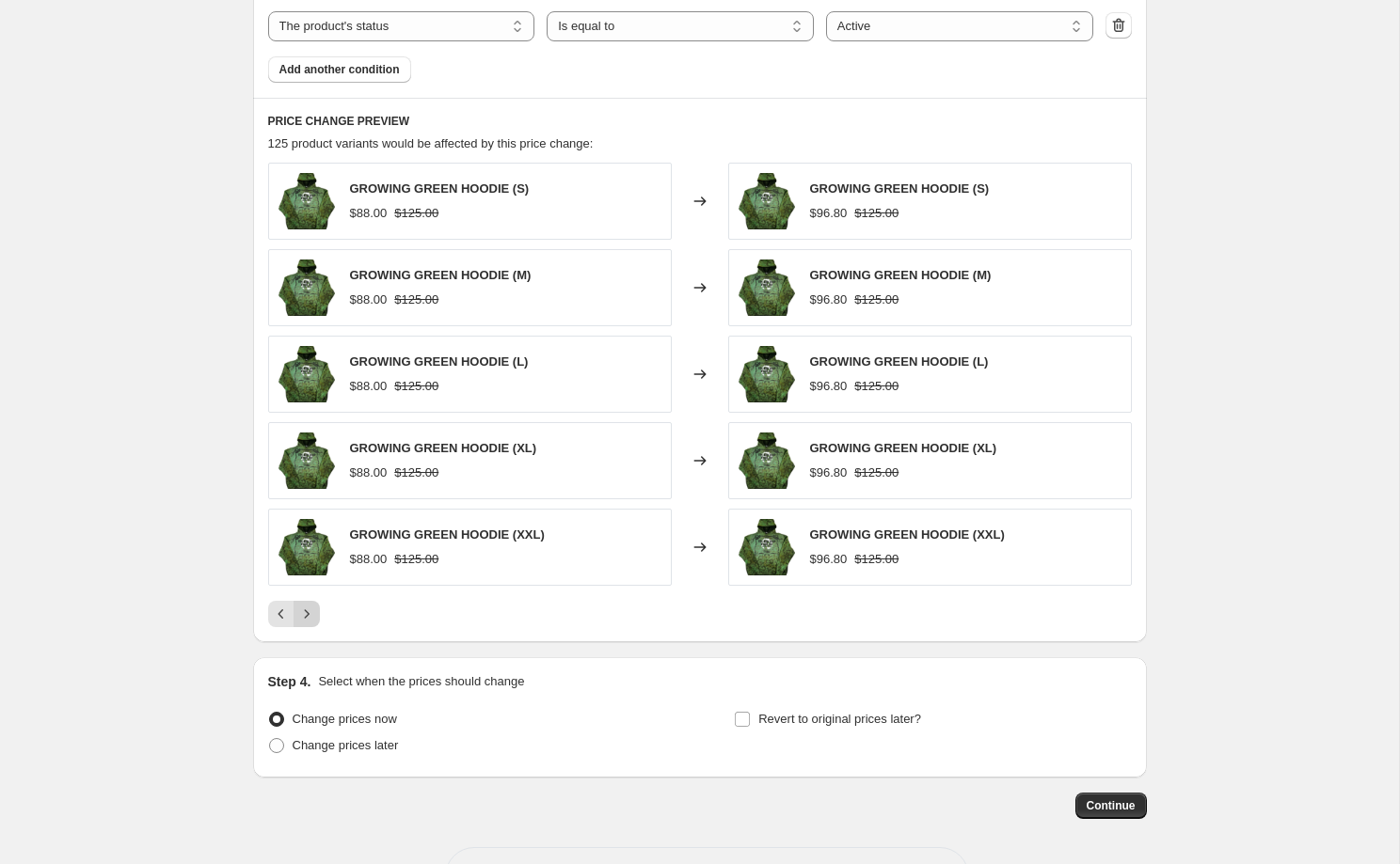
click at [306, 619] on icon "Next" at bounding box center [307, 614] width 19 height 19
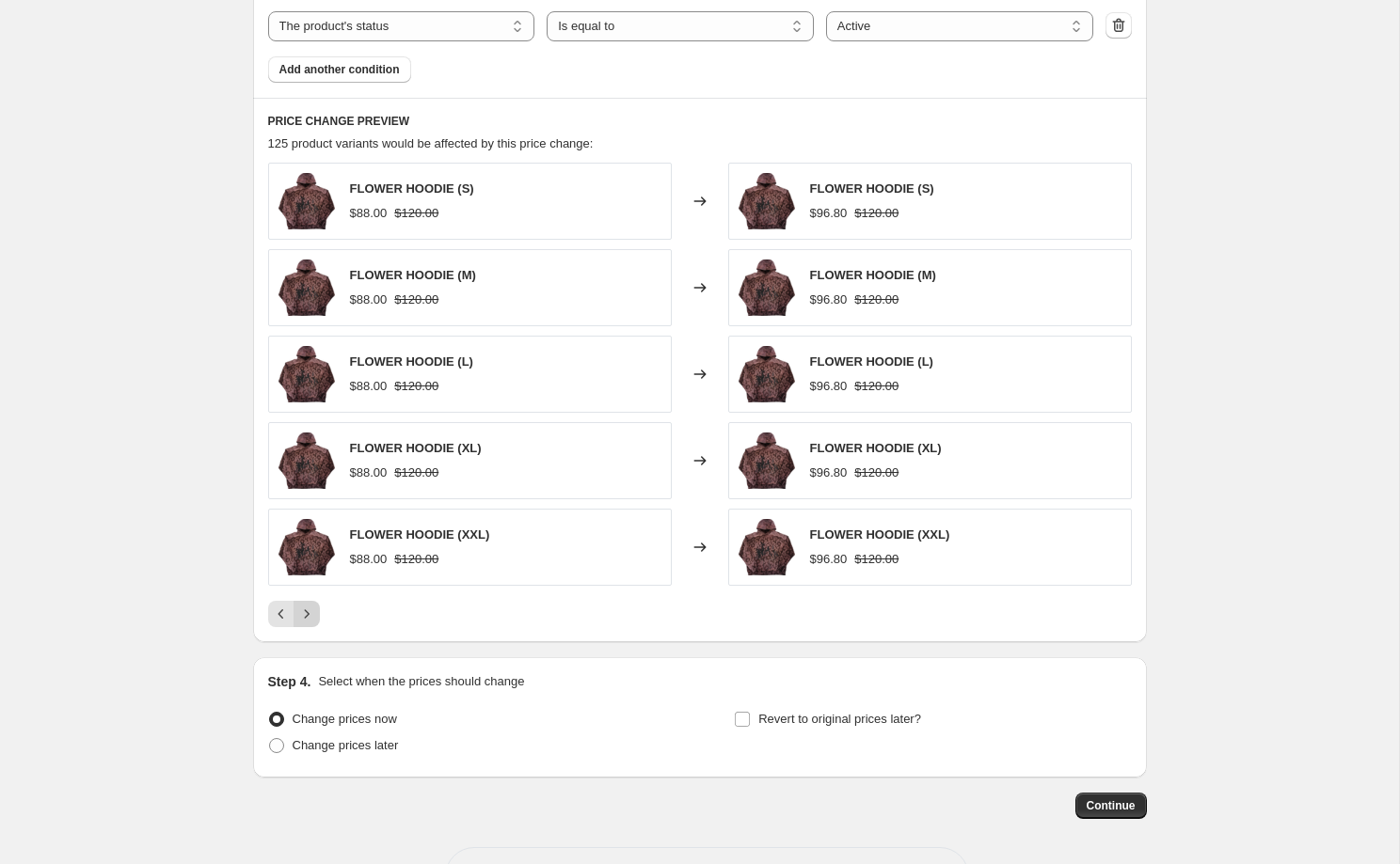
click at [306, 619] on icon "Next" at bounding box center [307, 614] width 19 height 19
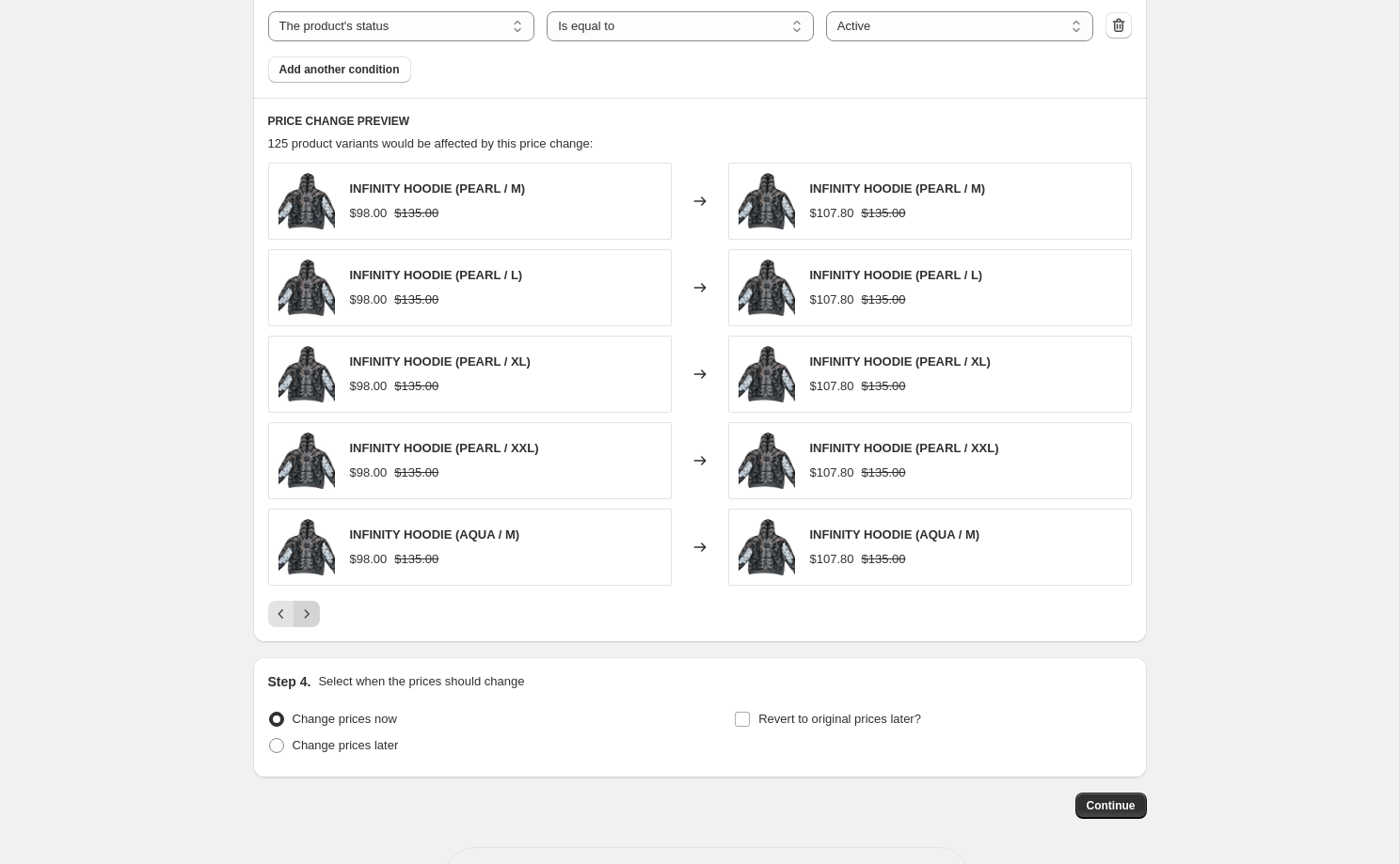
click at [306, 620] on icon "Next" at bounding box center [307, 614] width 19 height 19
click at [307, 620] on icon "Next" at bounding box center [307, 614] width 19 height 19
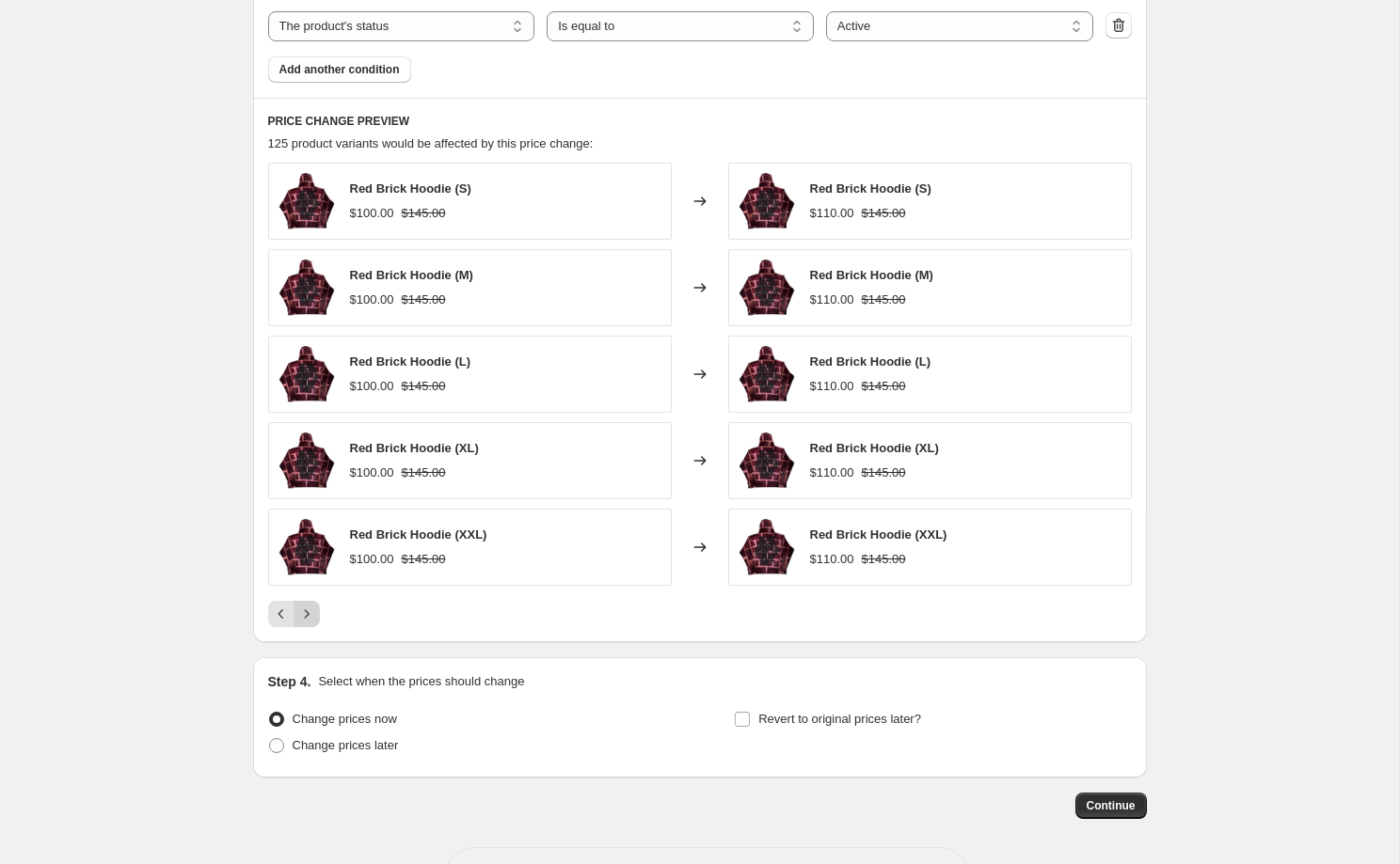
click at [307, 620] on icon "Next" at bounding box center [307, 614] width 19 height 19
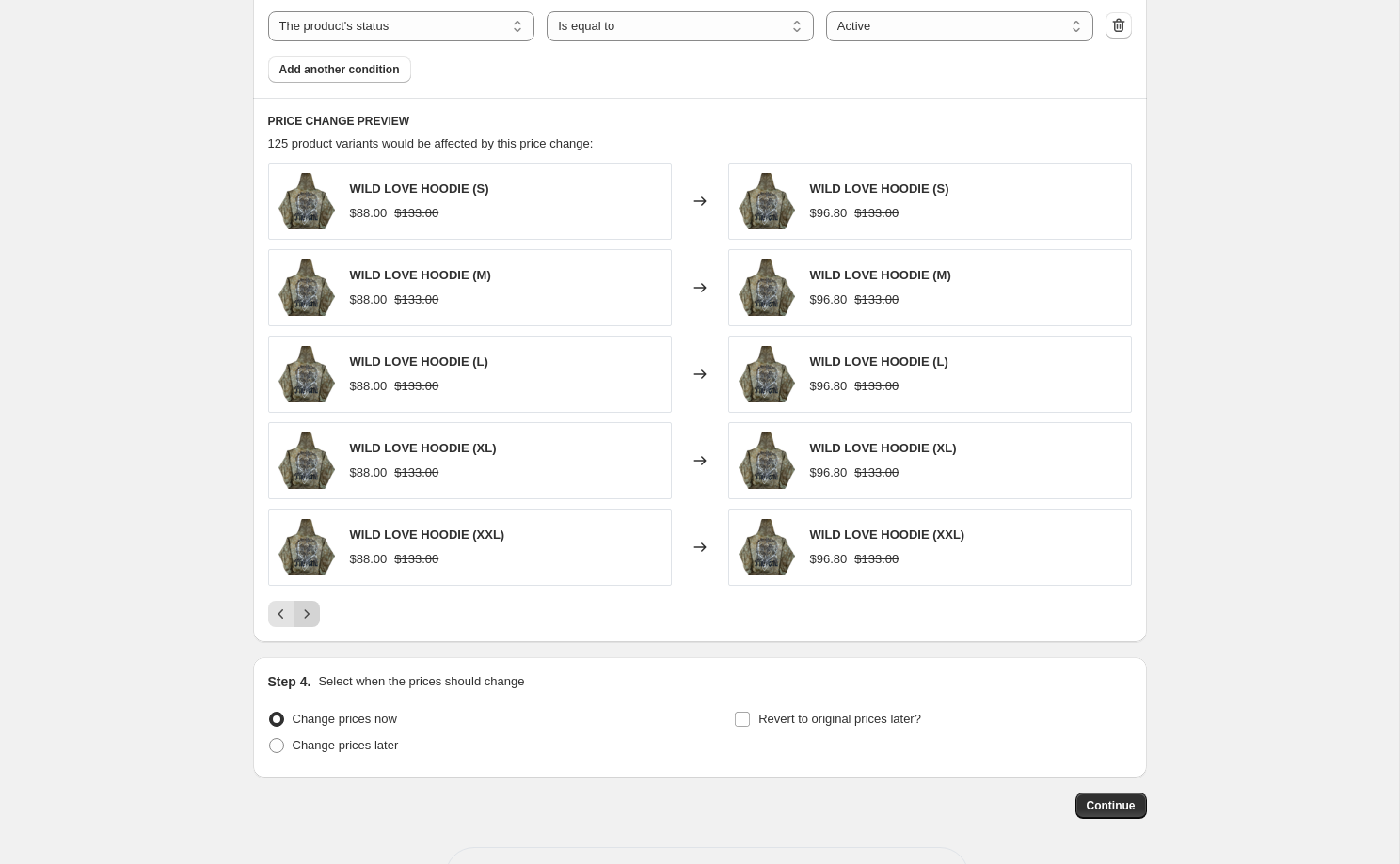
click at [308, 620] on icon "Next" at bounding box center [307, 614] width 19 height 19
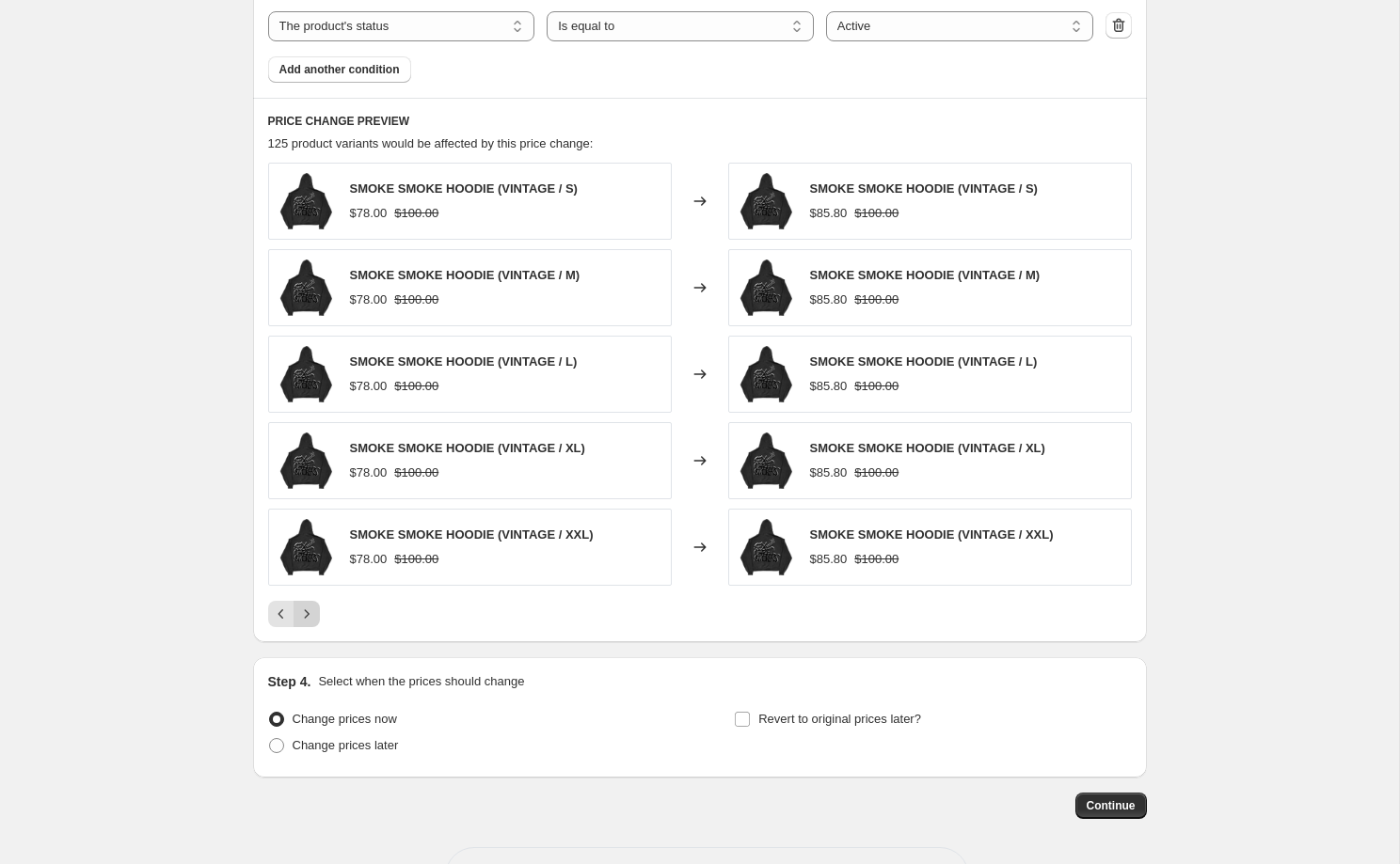
click at [308, 620] on icon "Next" at bounding box center [307, 614] width 19 height 19
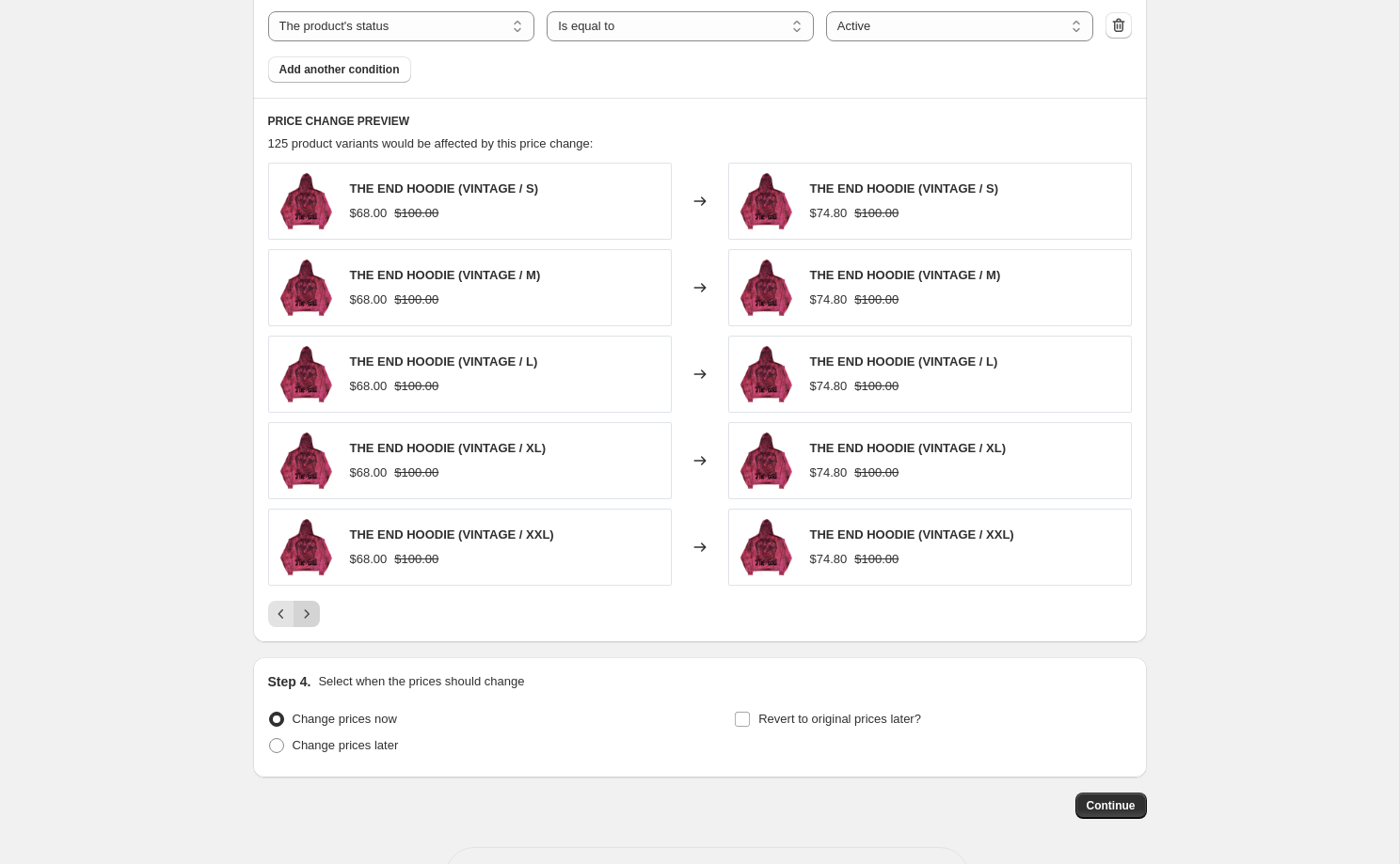
click at [308, 620] on icon "Next" at bounding box center [307, 614] width 19 height 19
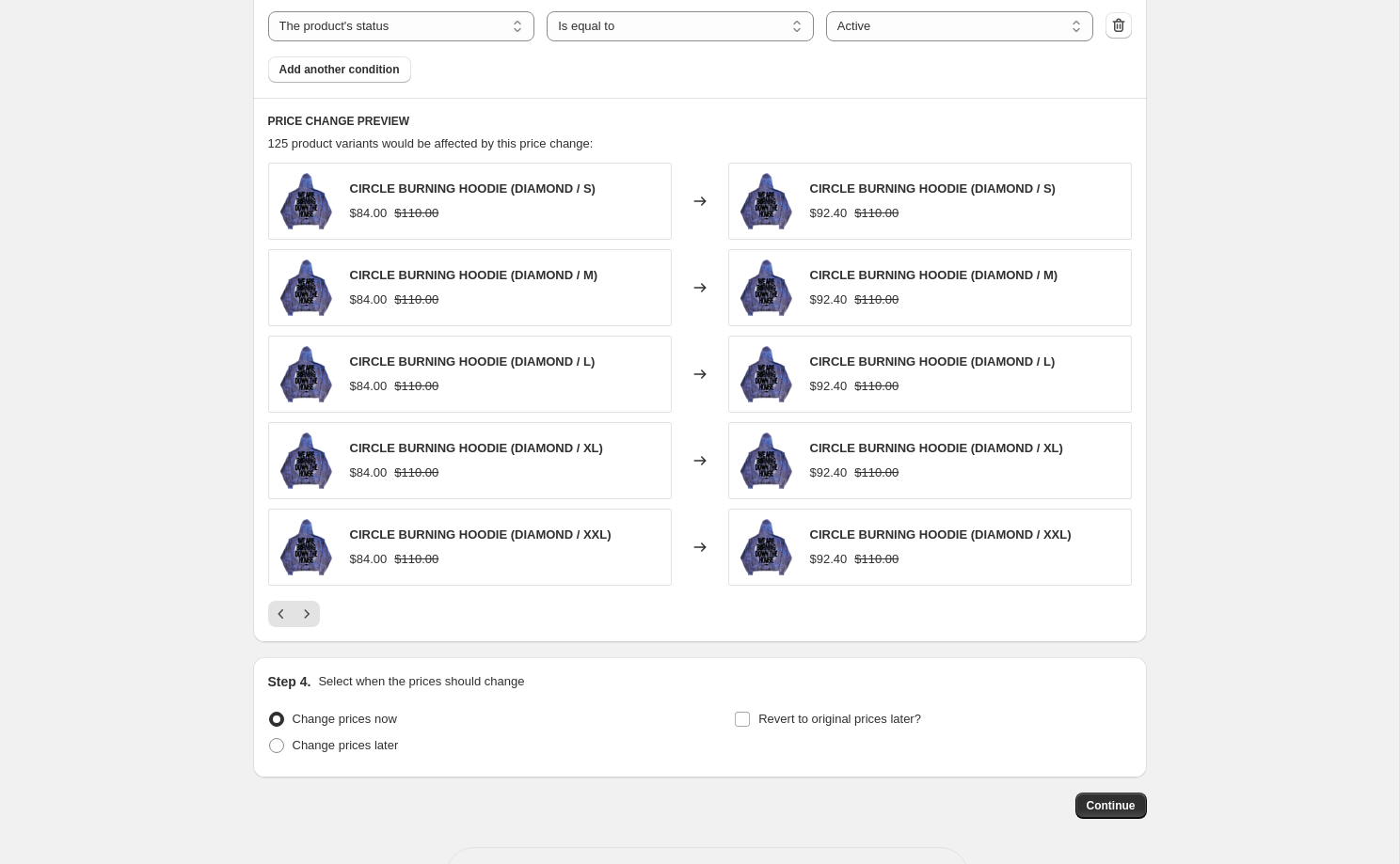
click at [263, 615] on div "PRICE CHANGE PREVIEW 125 product variants would be affected by this price chang…" at bounding box center [699, 370] width 894 height 545
click at [273, 615] on icon "Previous" at bounding box center [281, 614] width 19 height 19
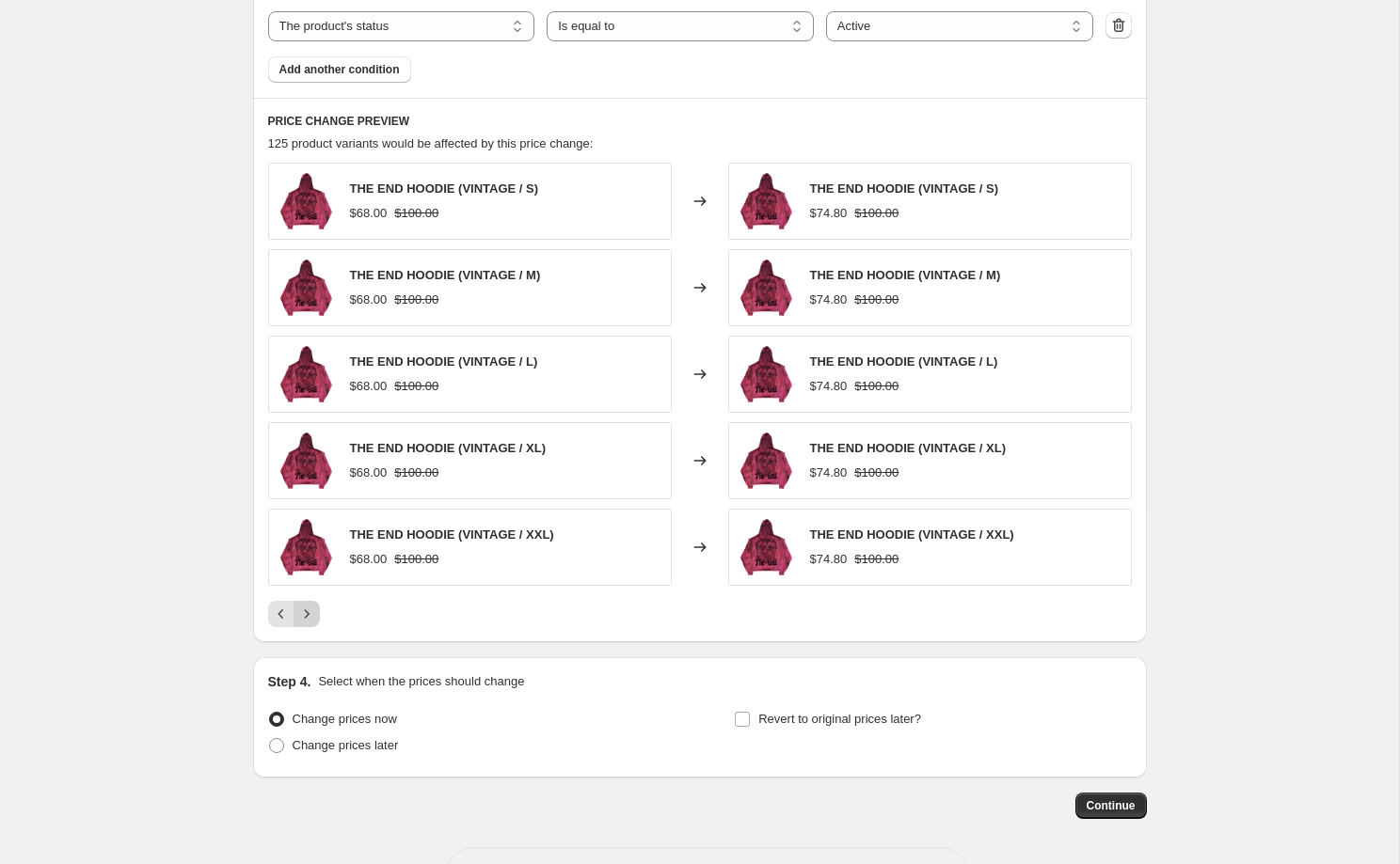
click at [297, 612] on button "Next" at bounding box center [307, 614] width 27 height 27
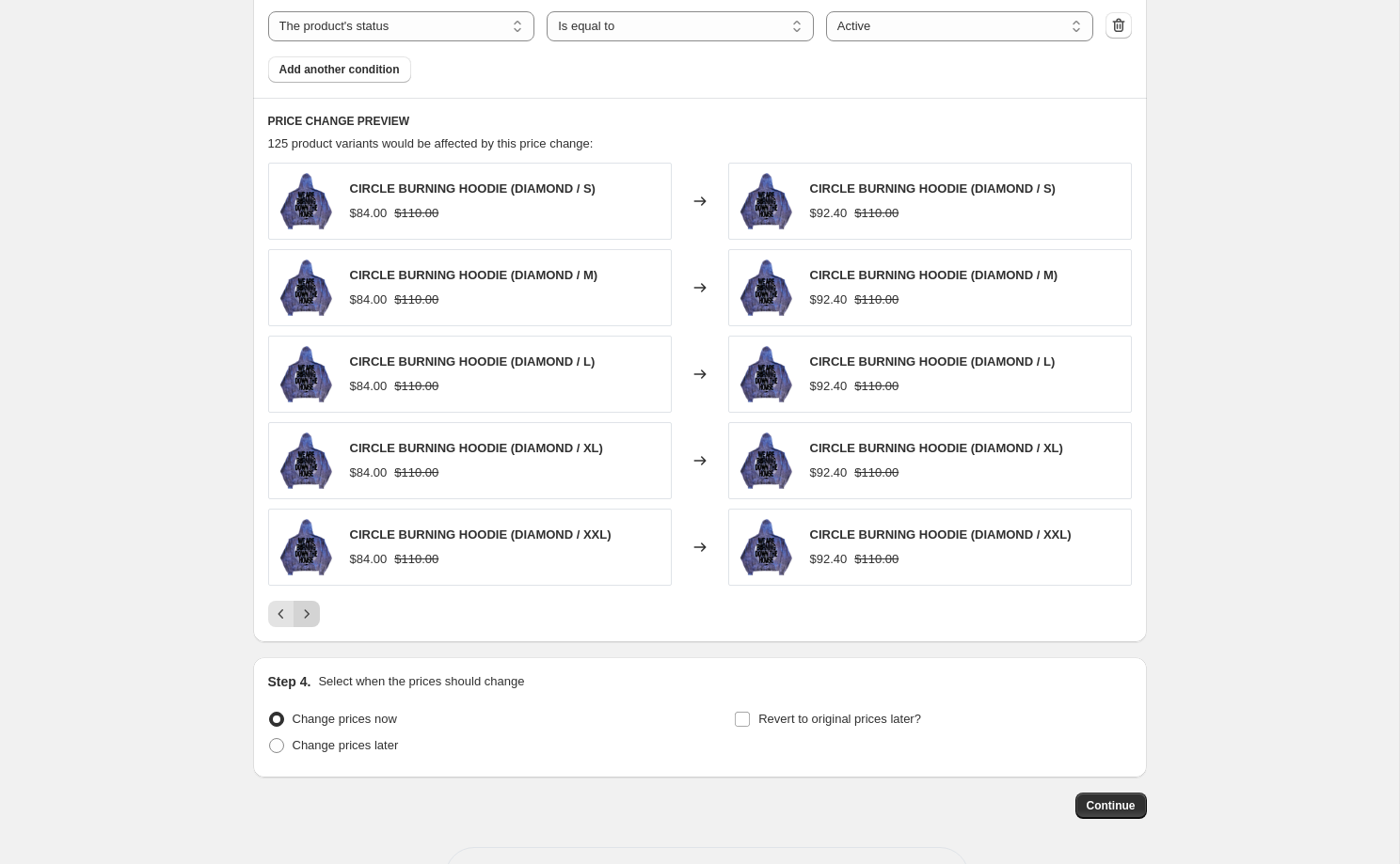
click at [298, 612] on icon "Next" at bounding box center [307, 614] width 19 height 19
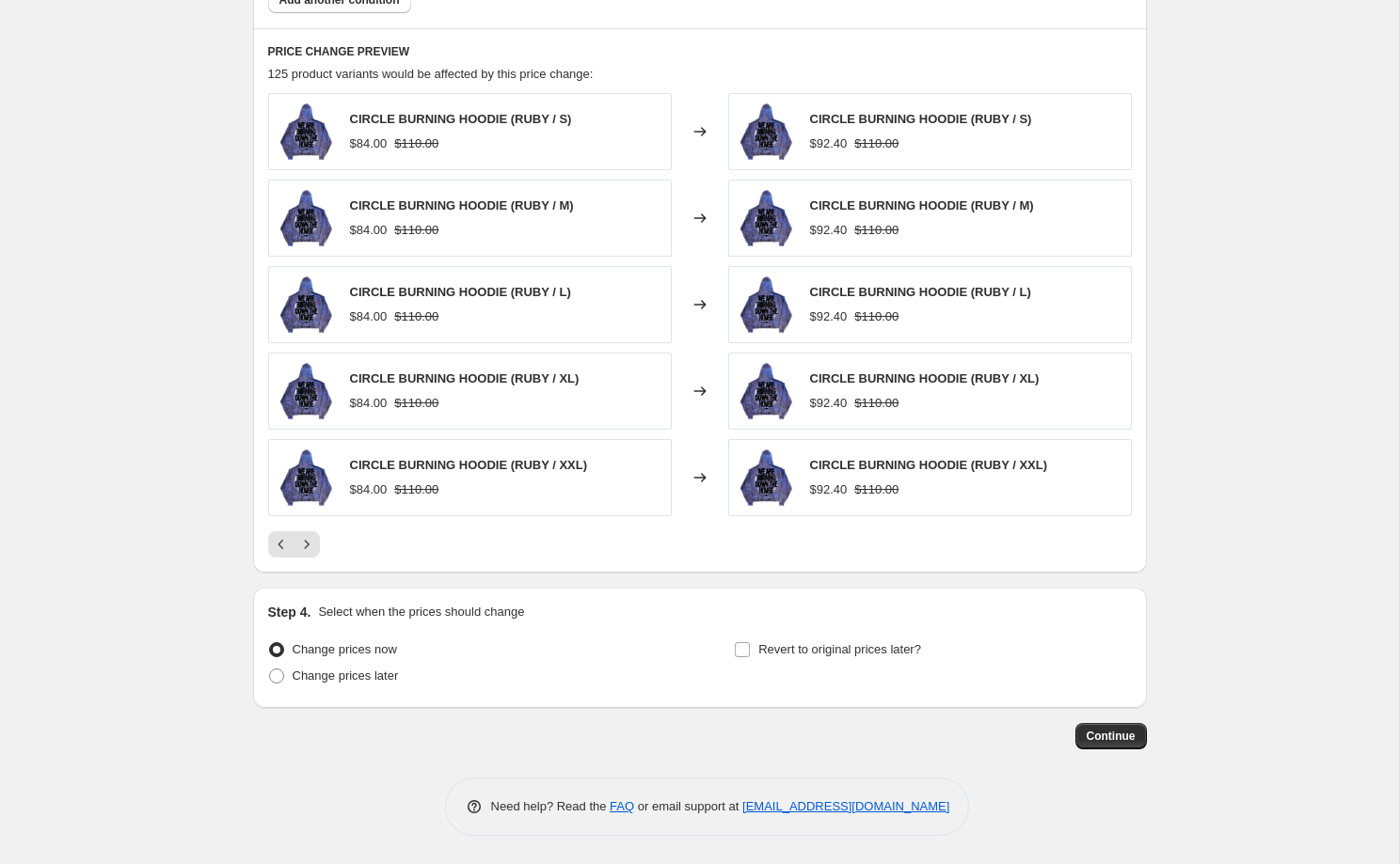
scroll to position [1393, 0]
click at [1102, 735] on span "Continue" at bounding box center [1110, 736] width 49 height 15
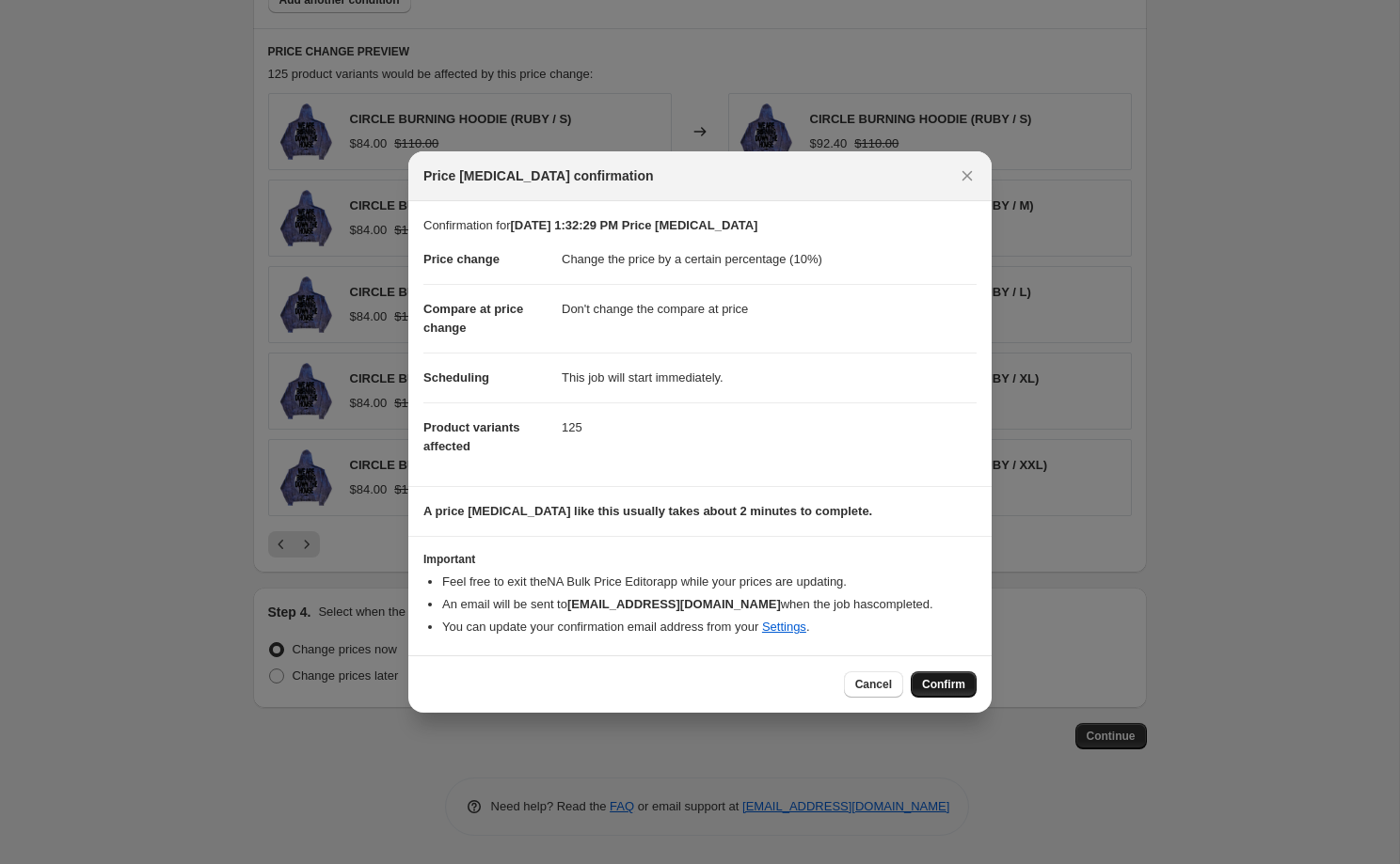
click at [959, 690] on span "Confirm" at bounding box center [943, 685] width 43 height 15
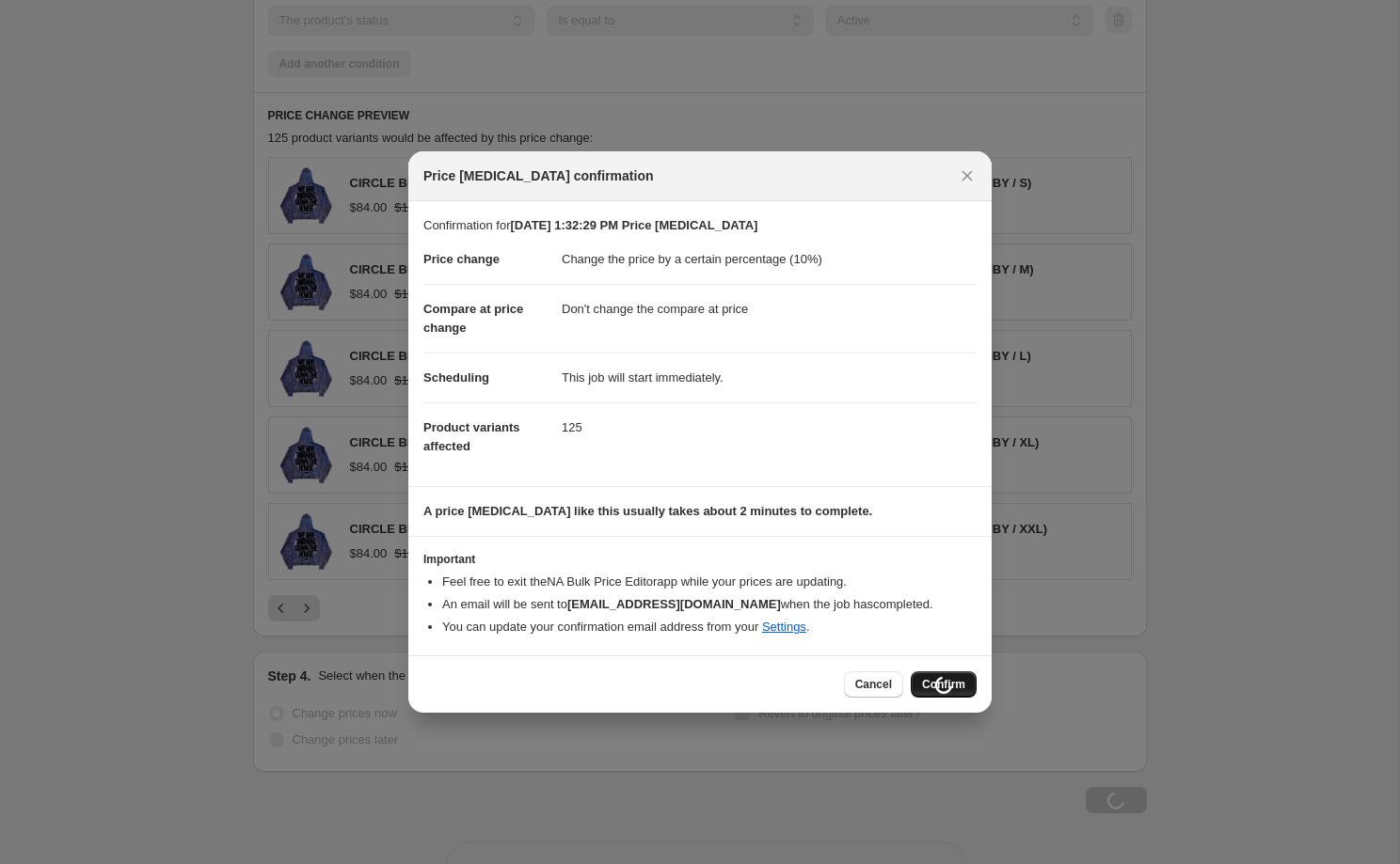
scroll to position [1393, 0]
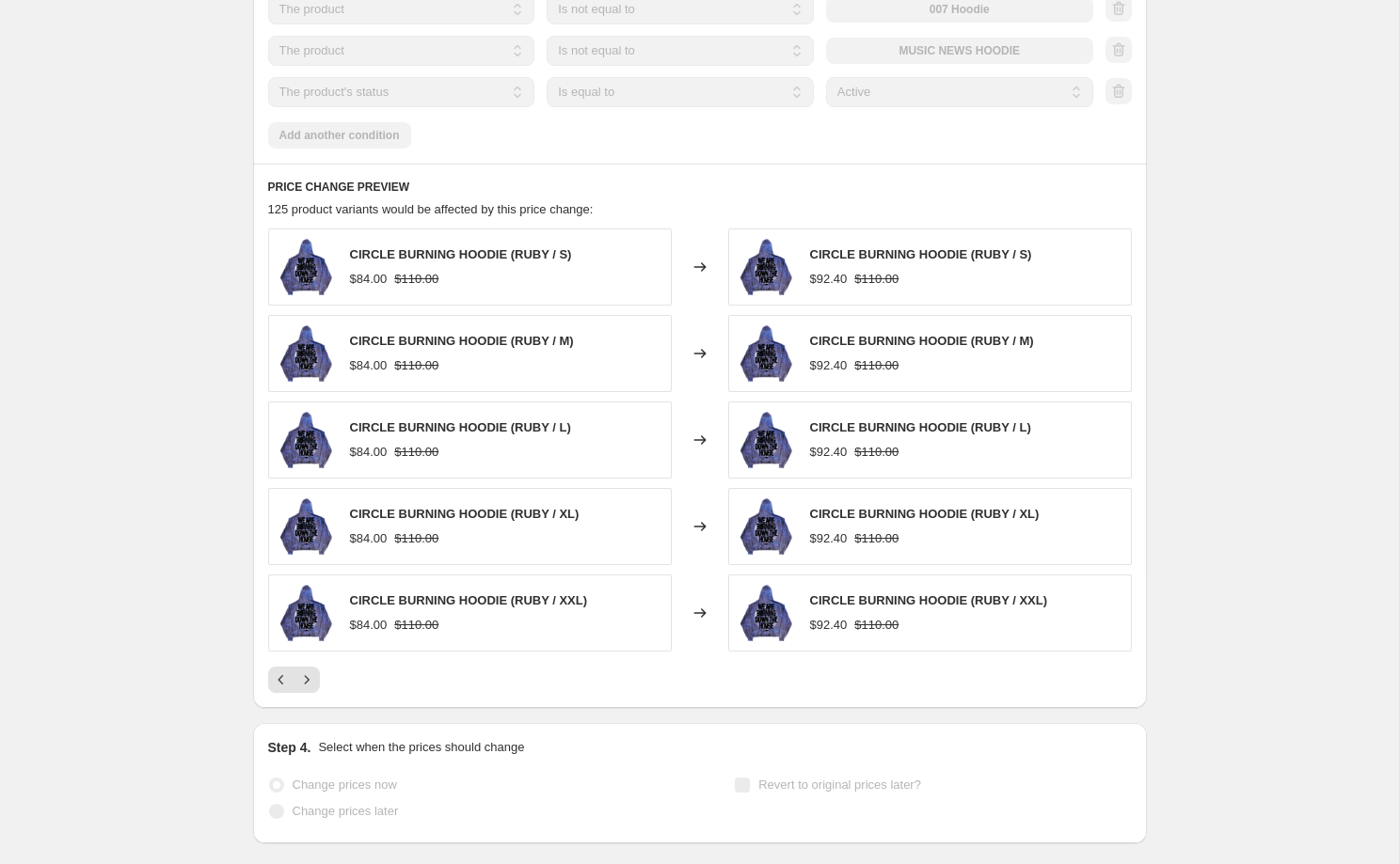
select select "percentage"
select select "no_change"
select select "collection"
select select "not_equal"
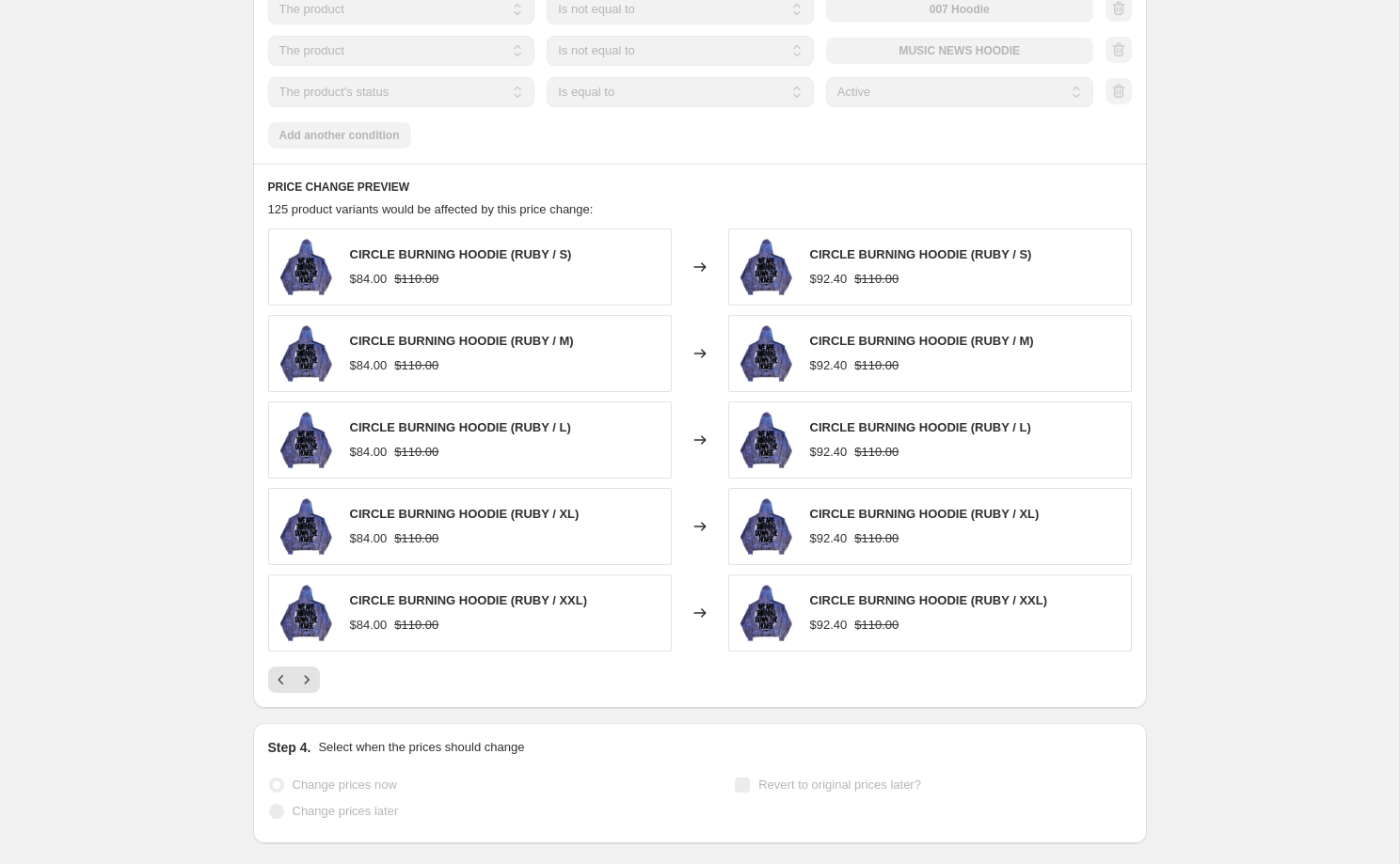
select select "not_equal"
select select "product_status"
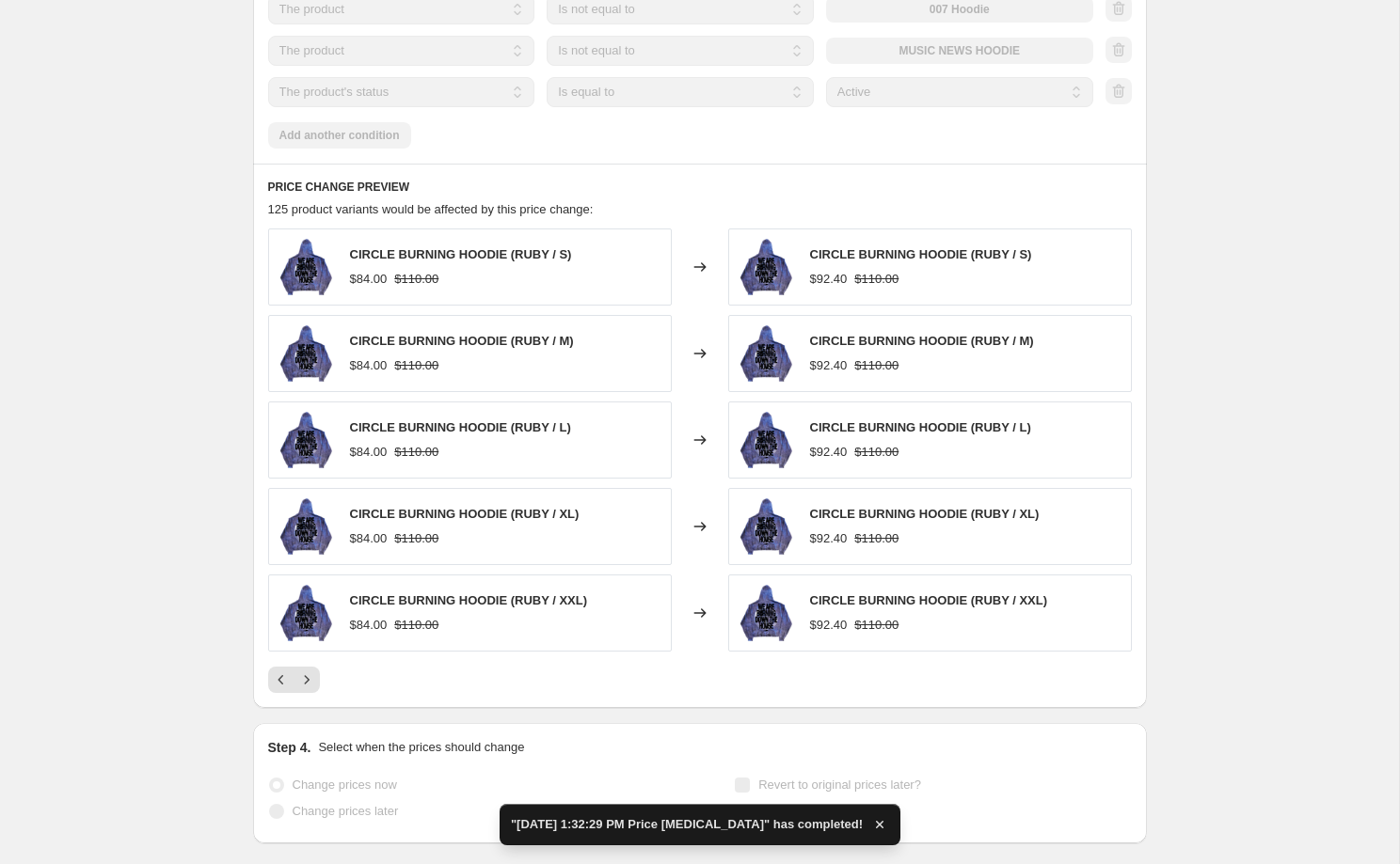
scroll to position [0, 0]
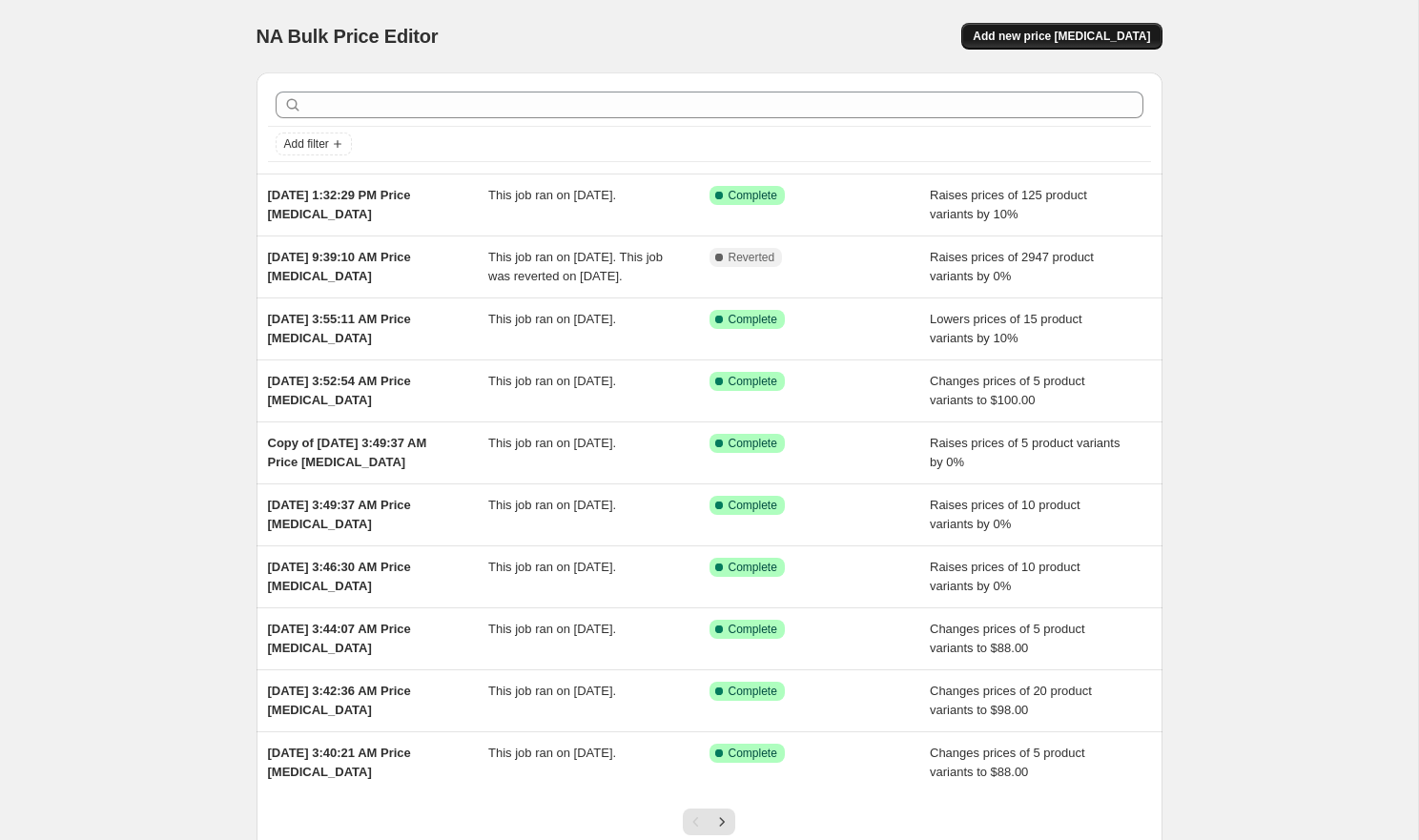
click at [1092, 41] on span "Add new price [MEDICAL_DATA]" at bounding box center [1060, 37] width 177 height 15
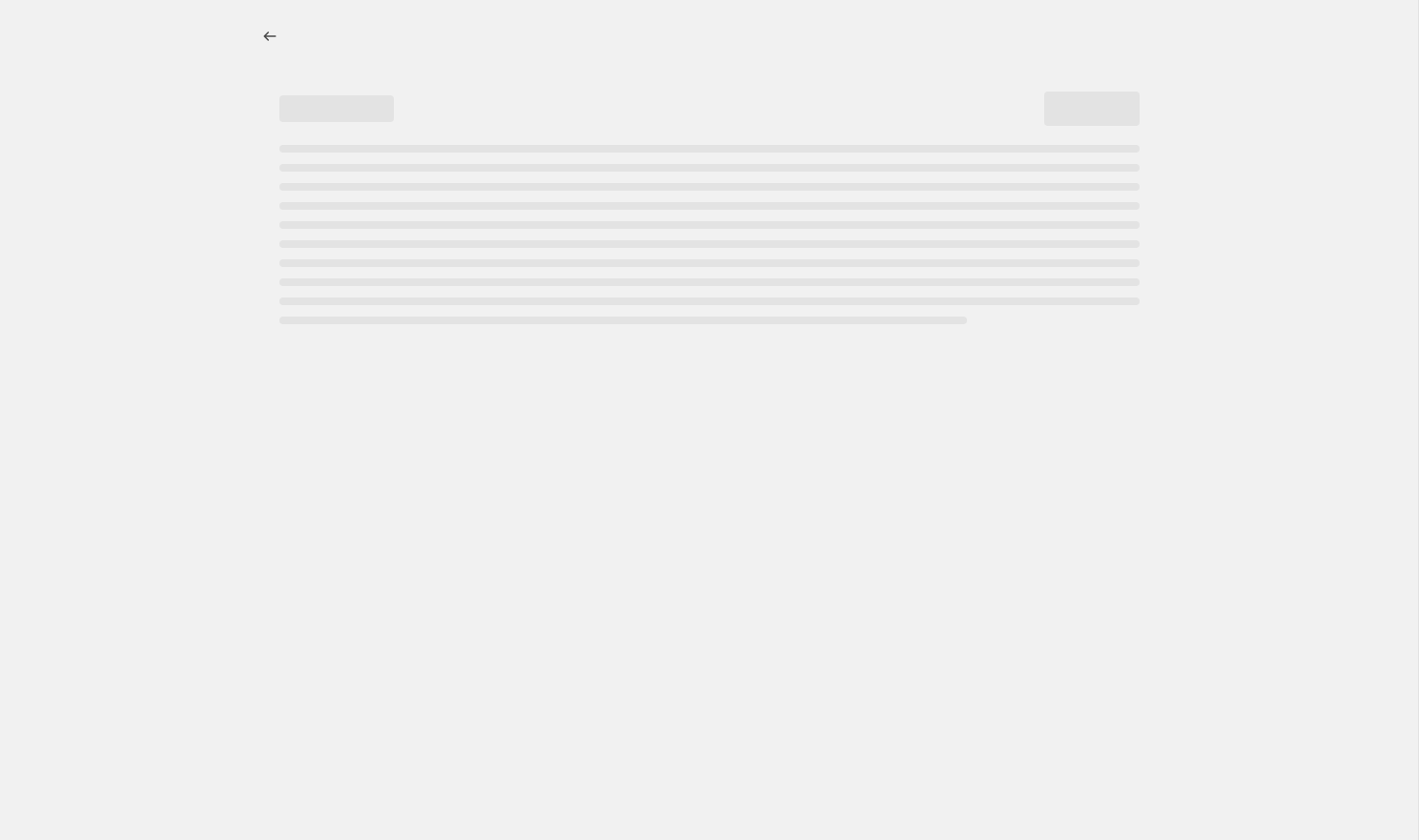
select select "percentage"
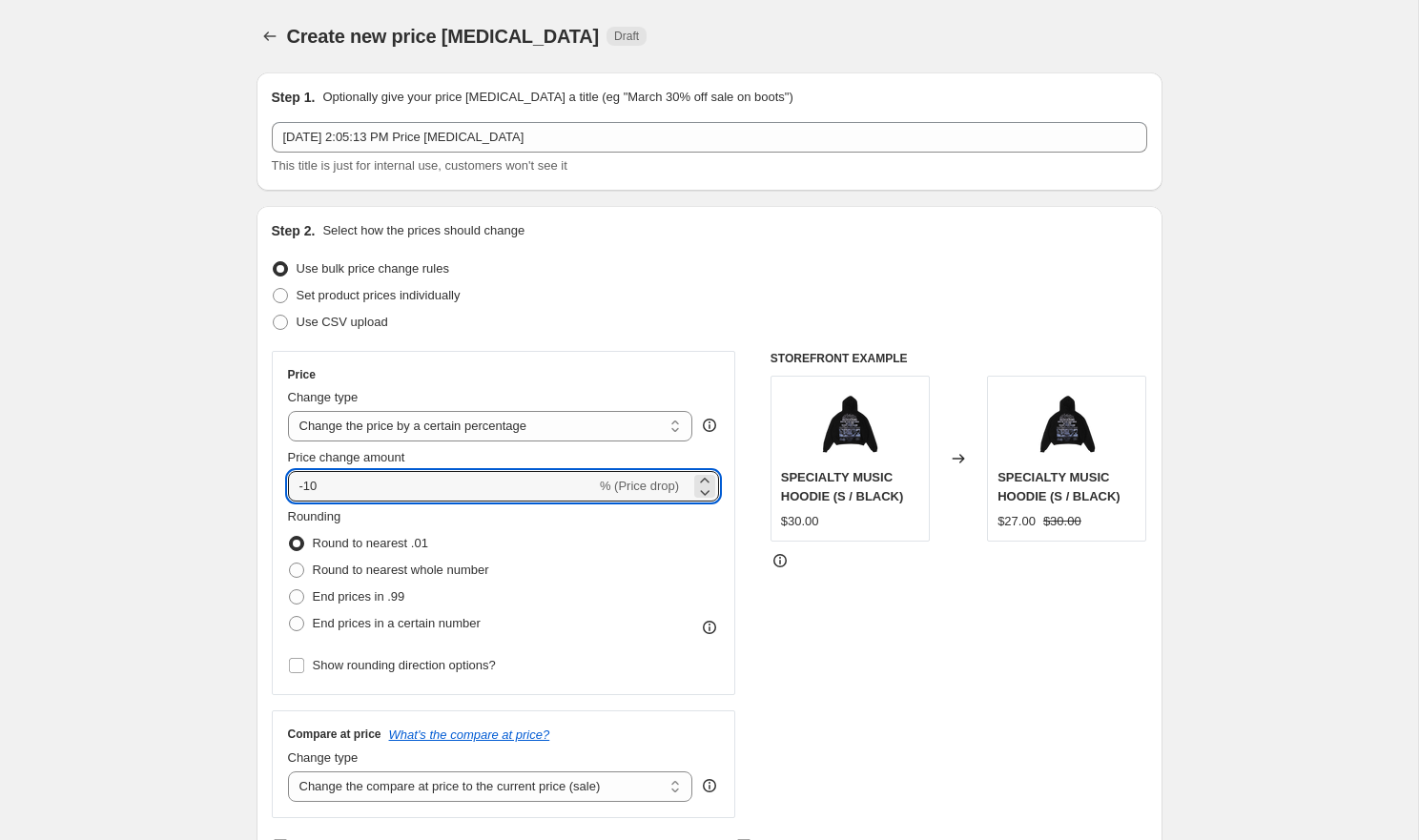
drag, startPoint x: 398, startPoint y: 493, endPoint x: 269, endPoint y: 475, distance: 130.2
click at [269, 475] on div "Step 2. Select how the prices should change Use bulk price change rules Set pro…" at bounding box center [709, 540] width 906 height 669
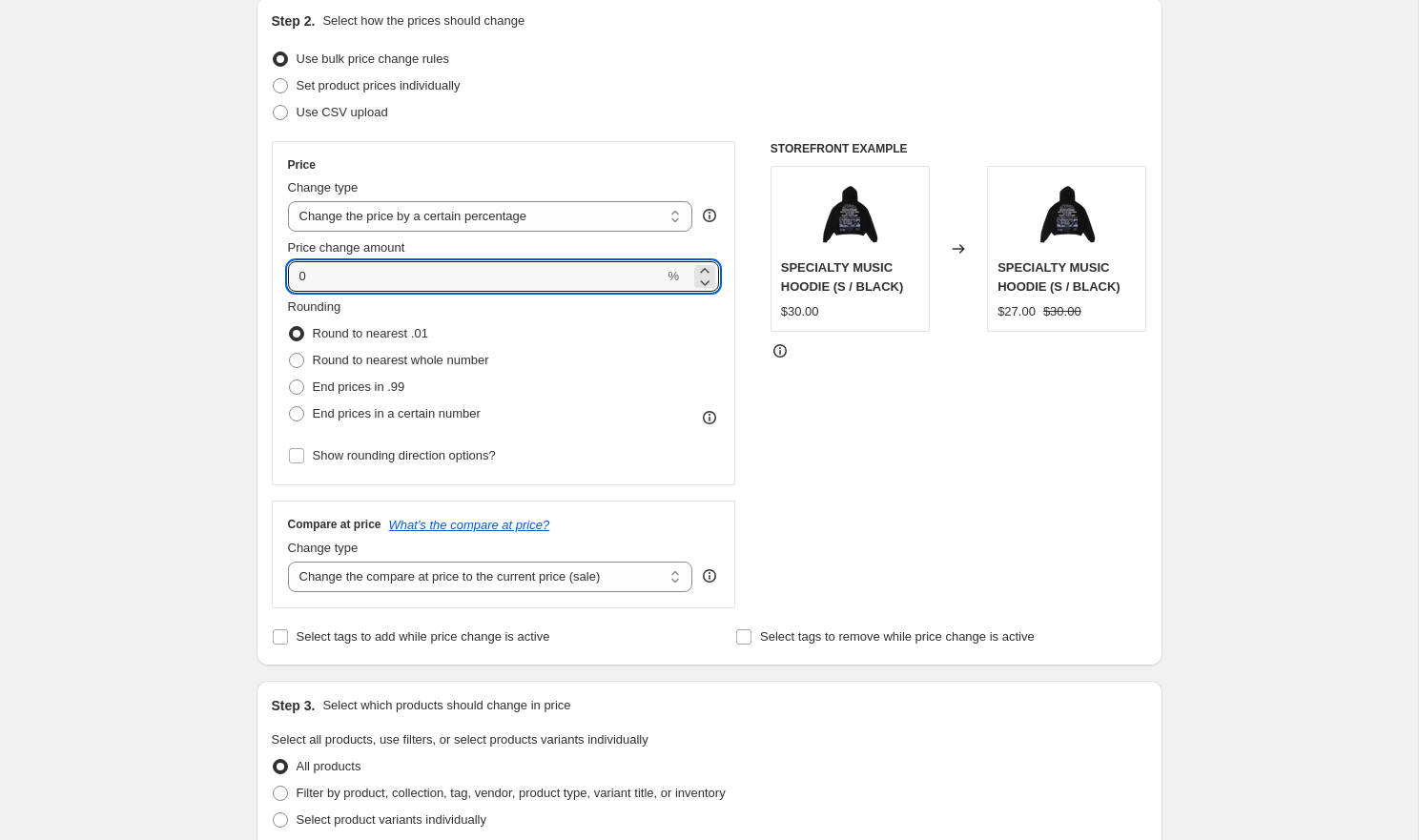
scroll to position [277, 0]
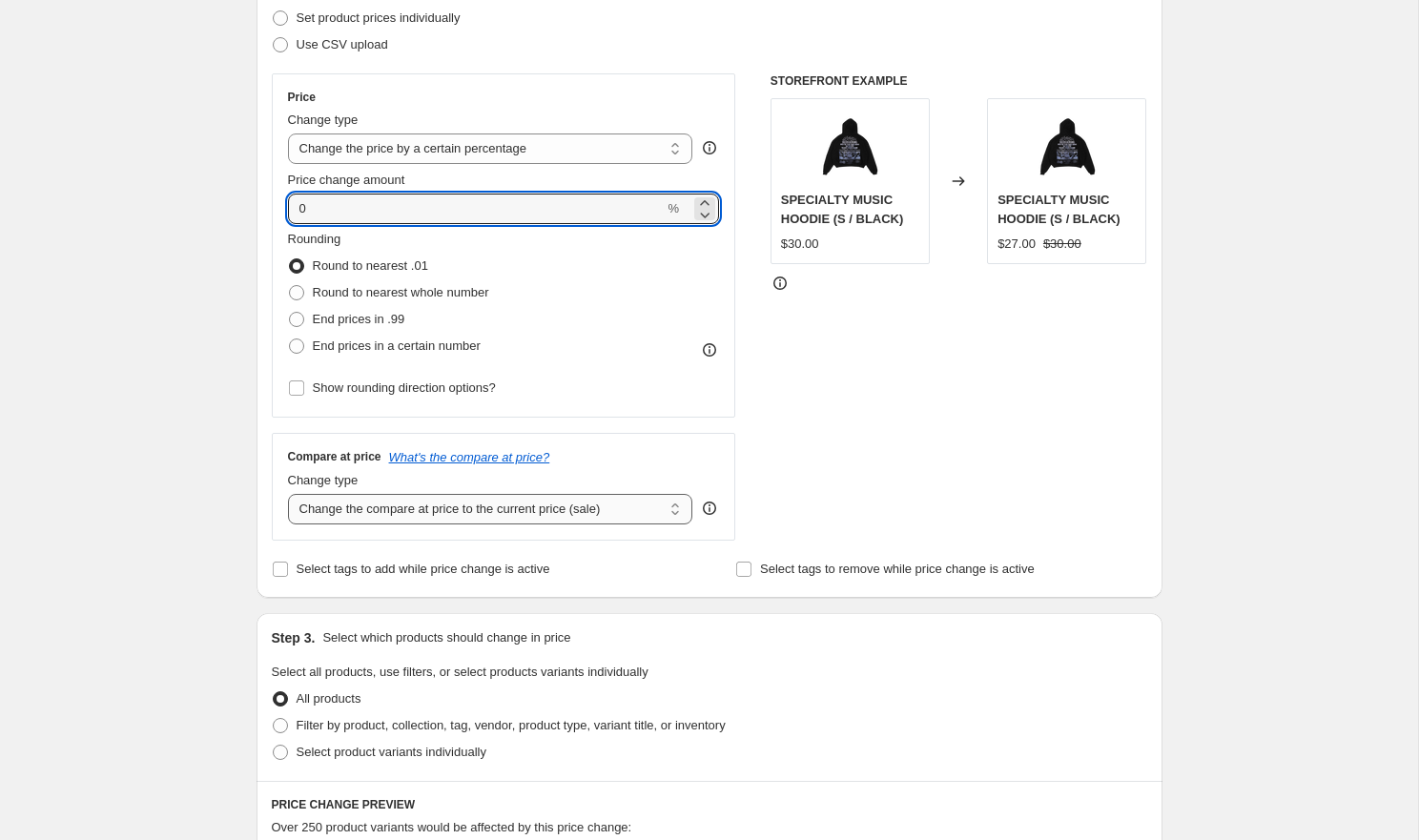
type input "0"
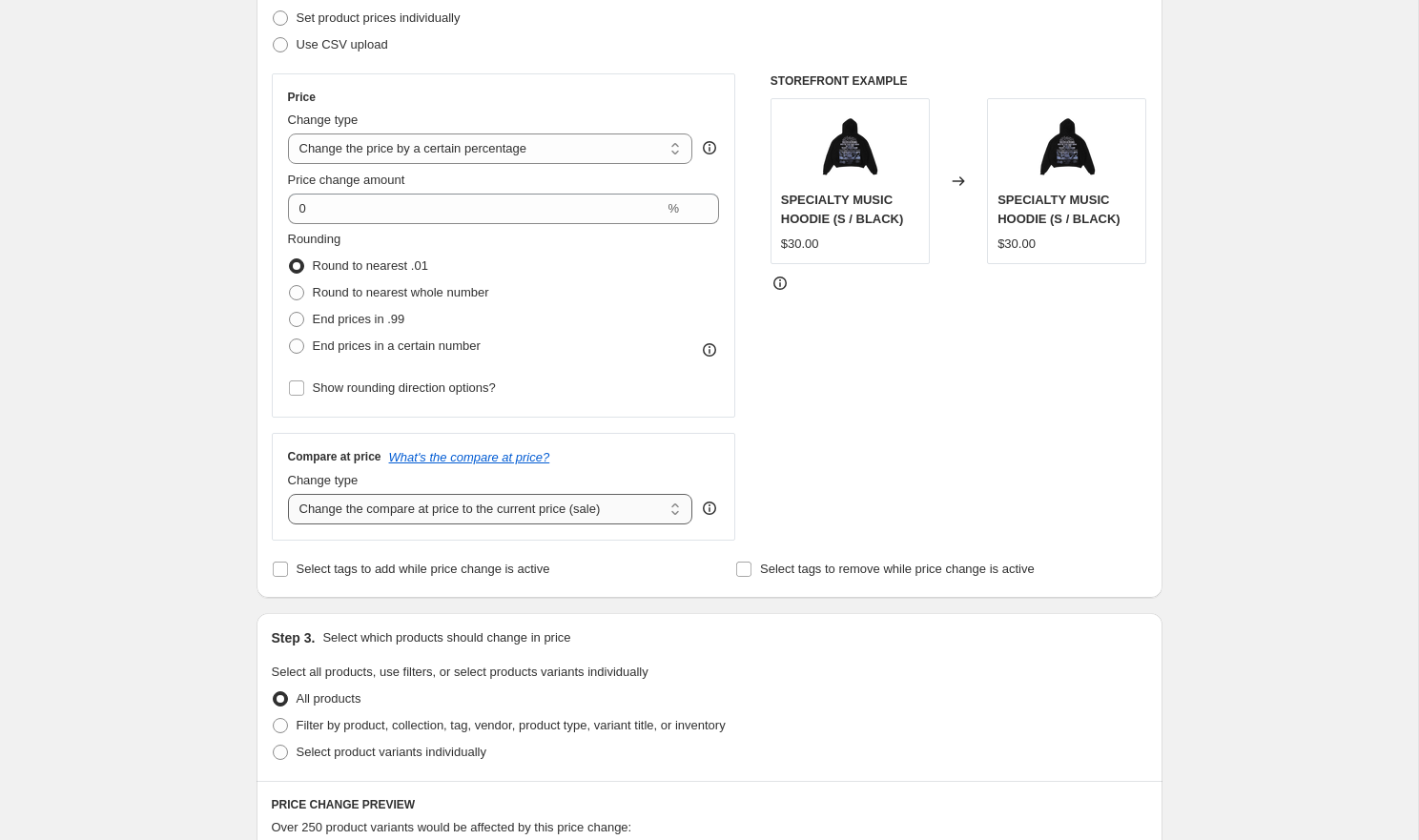
select select "to"
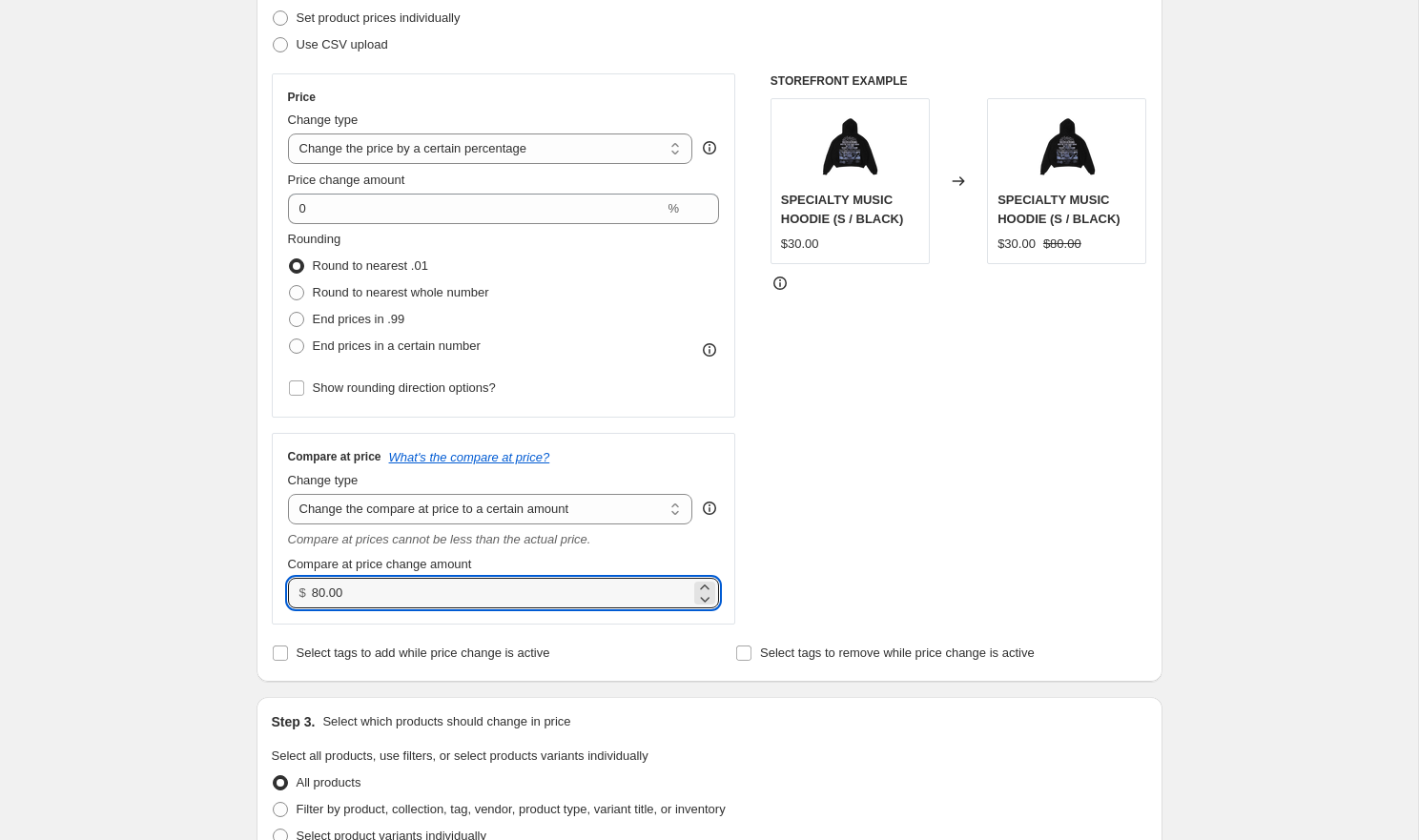
drag, startPoint x: 409, startPoint y: 594, endPoint x: 257, endPoint y: 585, distance: 152.3
click at [257, 585] on div "Step 2. Select how the prices should change Use bulk price change rules Set pro…" at bounding box center [709, 304] width 906 height 753
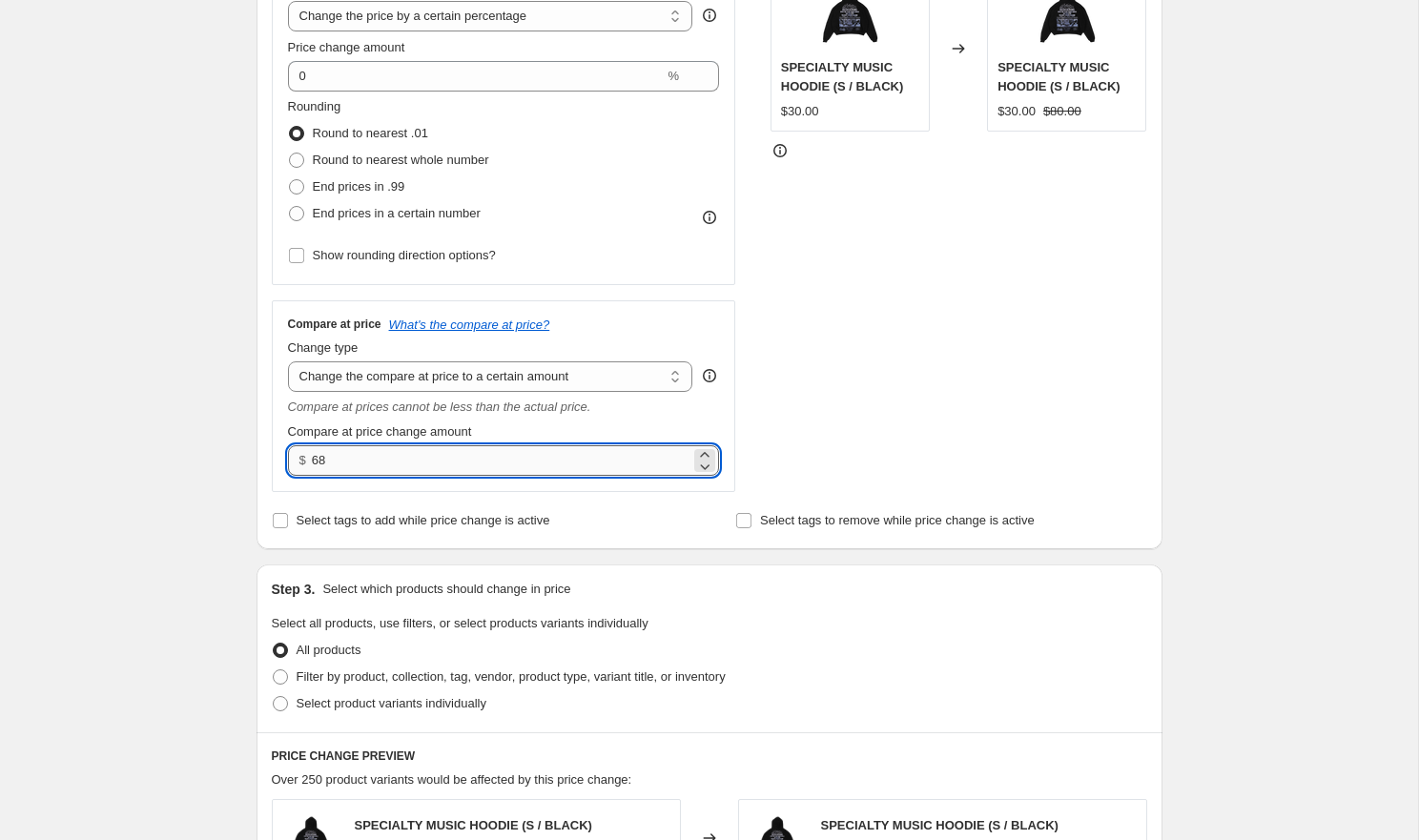
scroll to position [449, 0]
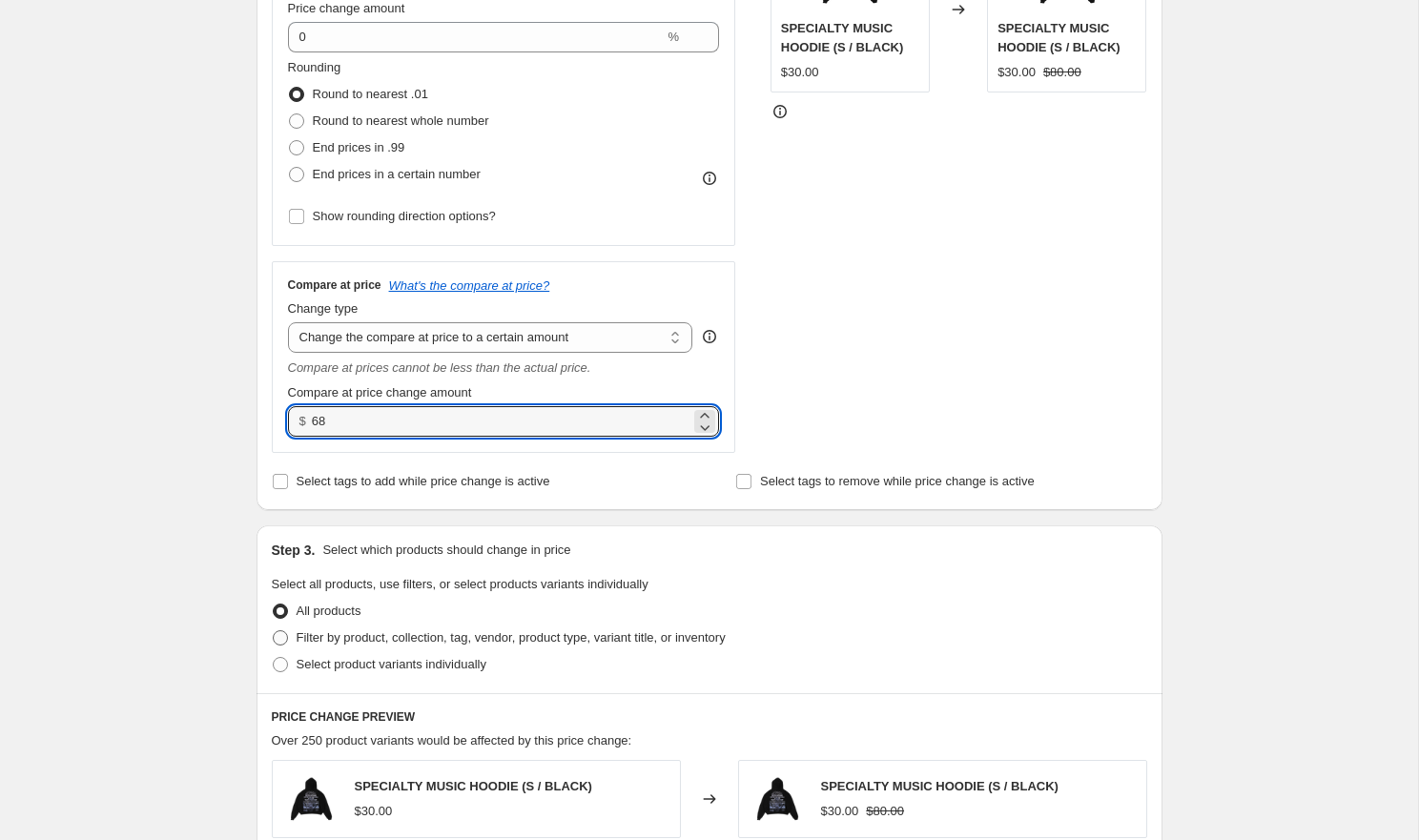
type input "68.00"
click at [390, 629] on span "Filter by product, collection, tag, vendor, product type, variant title, or inv…" at bounding box center [511, 638] width 429 height 19
click at [274, 630] on input "Filter by product, collection, tag, vendor, product type, variant title, or inv…" at bounding box center [273, 630] width 1 height 1
radio input "true"
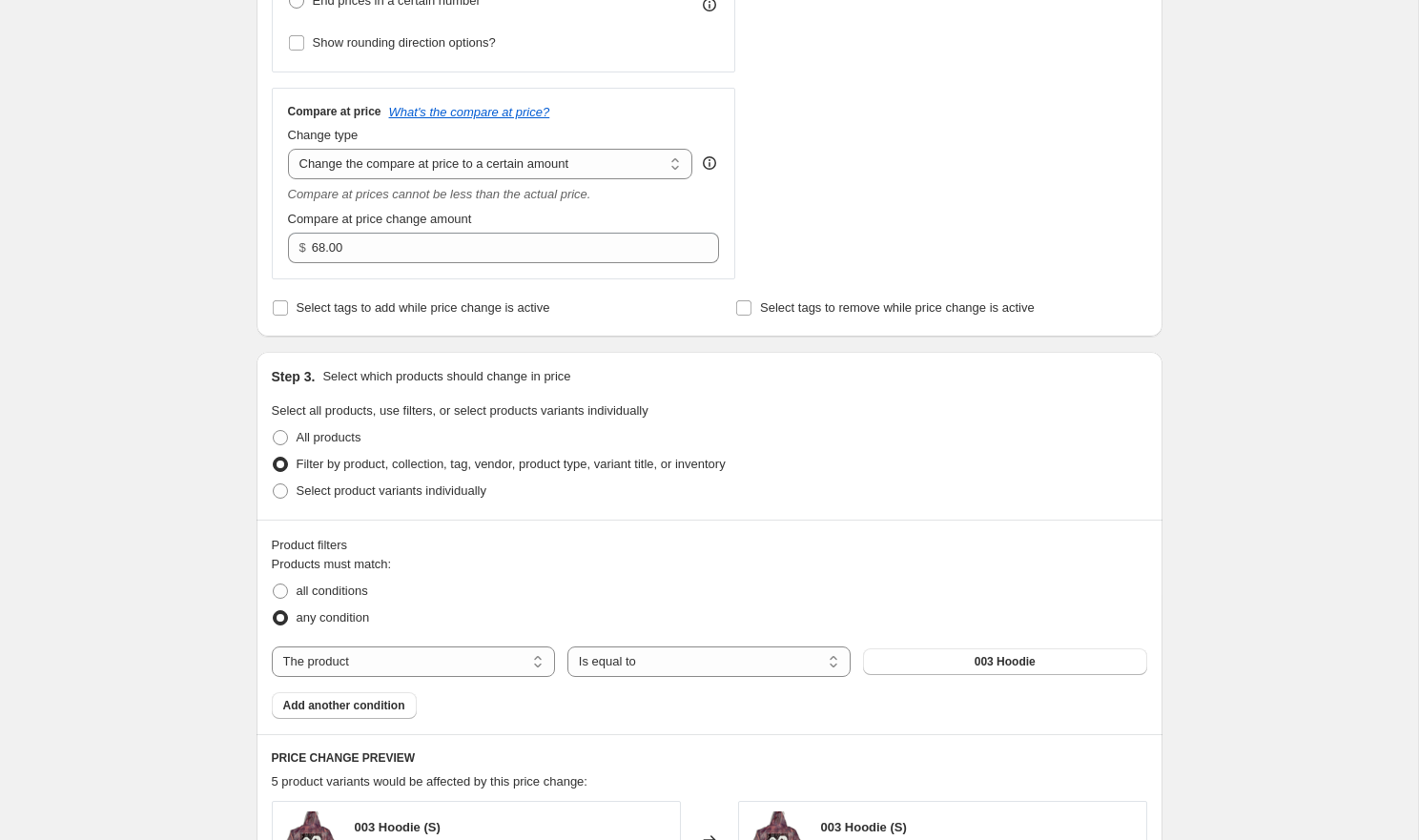
scroll to position [669, 0]
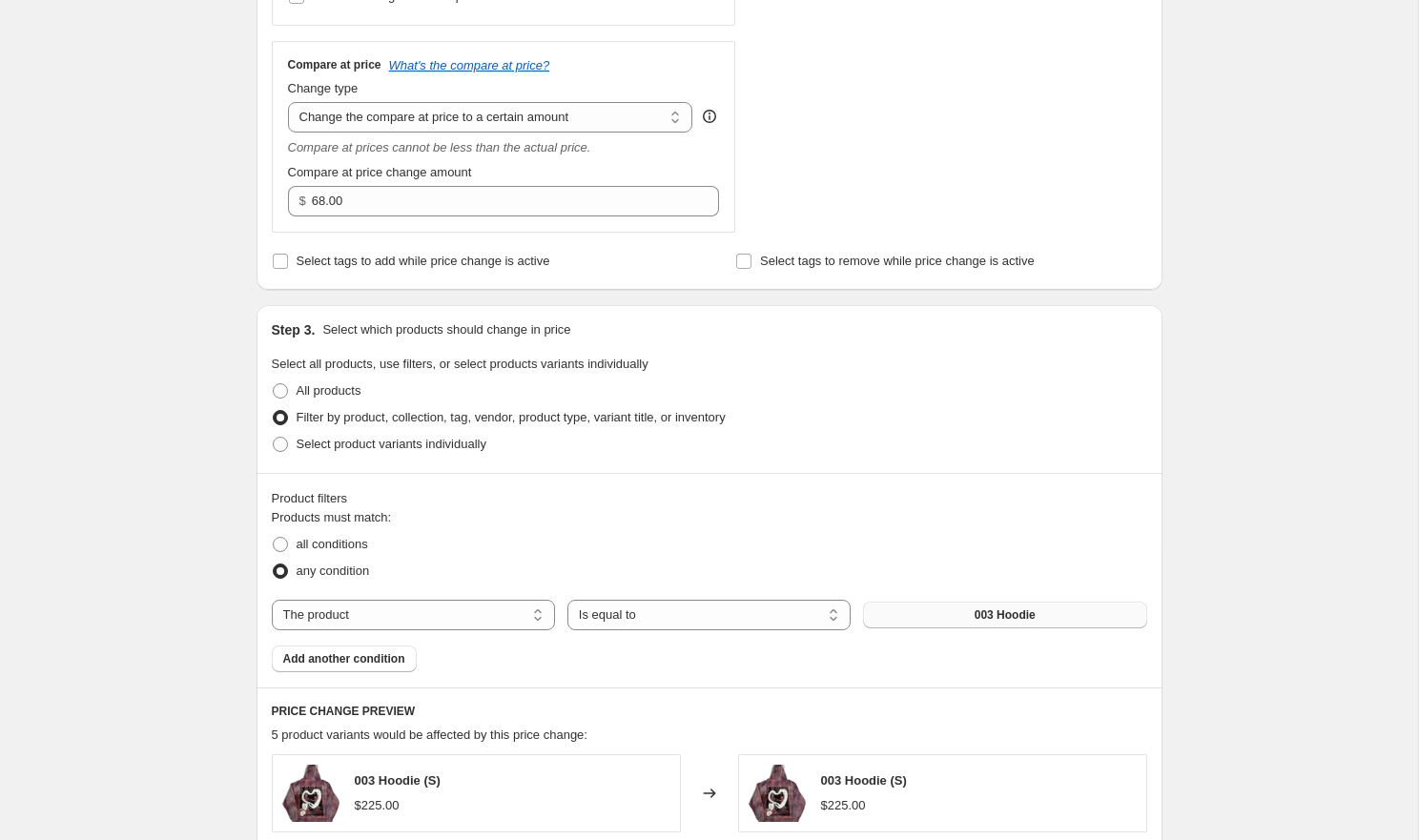
click at [932, 625] on button "003 Hoodie" at bounding box center [1004, 615] width 283 height 27
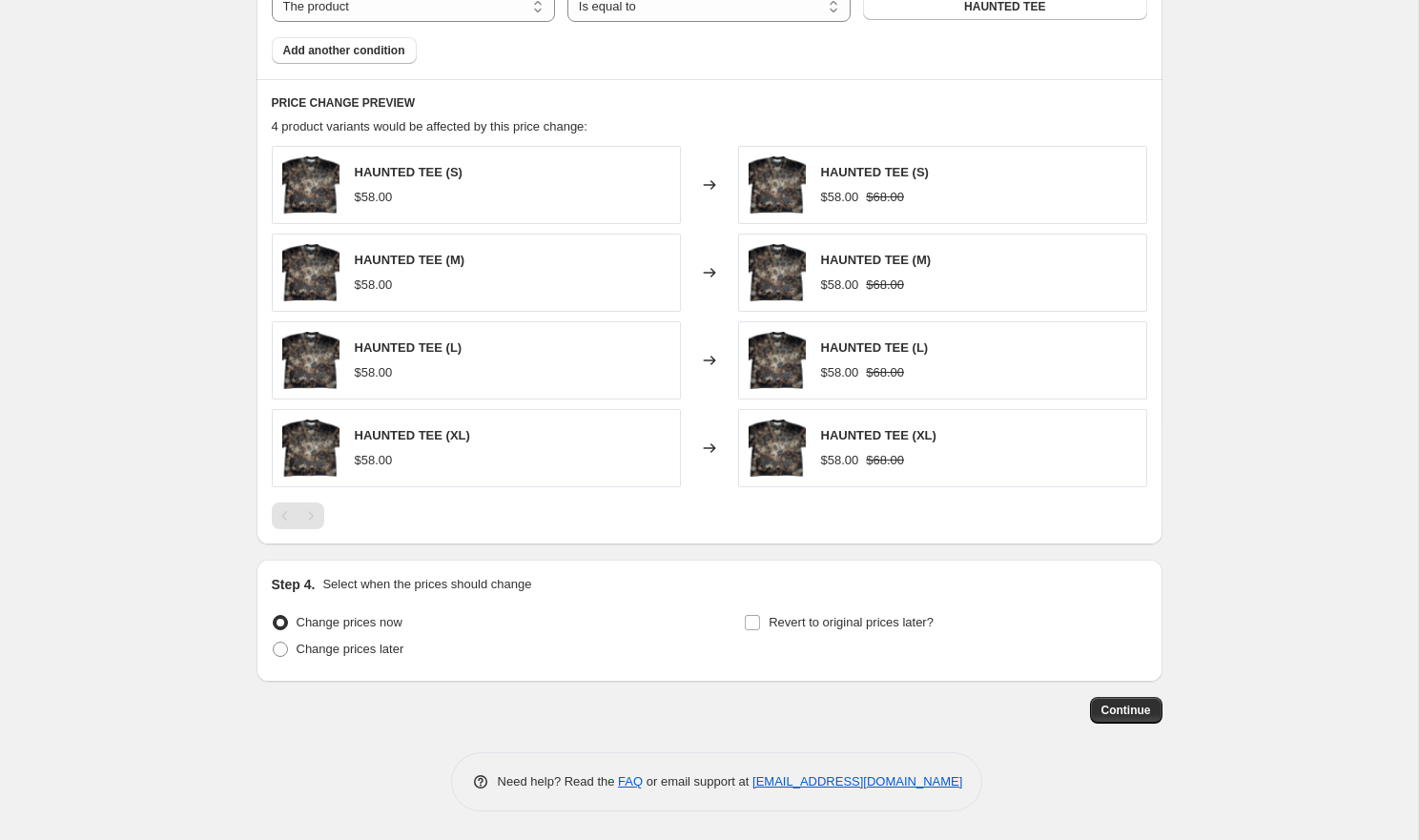
scroll to position [1278, 0]
click at [1134, 710] on span "Continue" at bounding box center [1125, 710] width 49 height 15
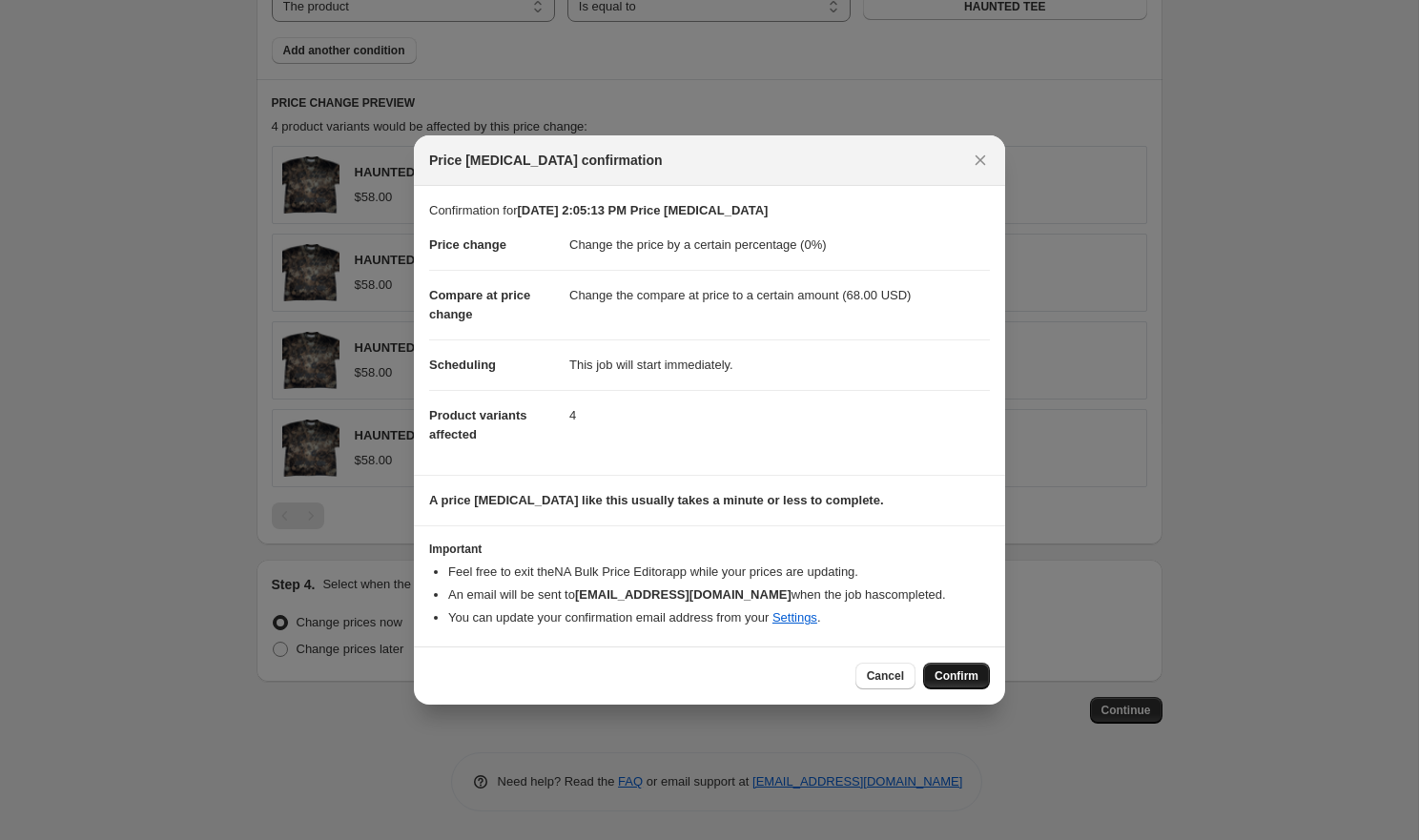
click at [962, 680] on span "Confirm" at bounding box center [956, 676] width 43 height 15
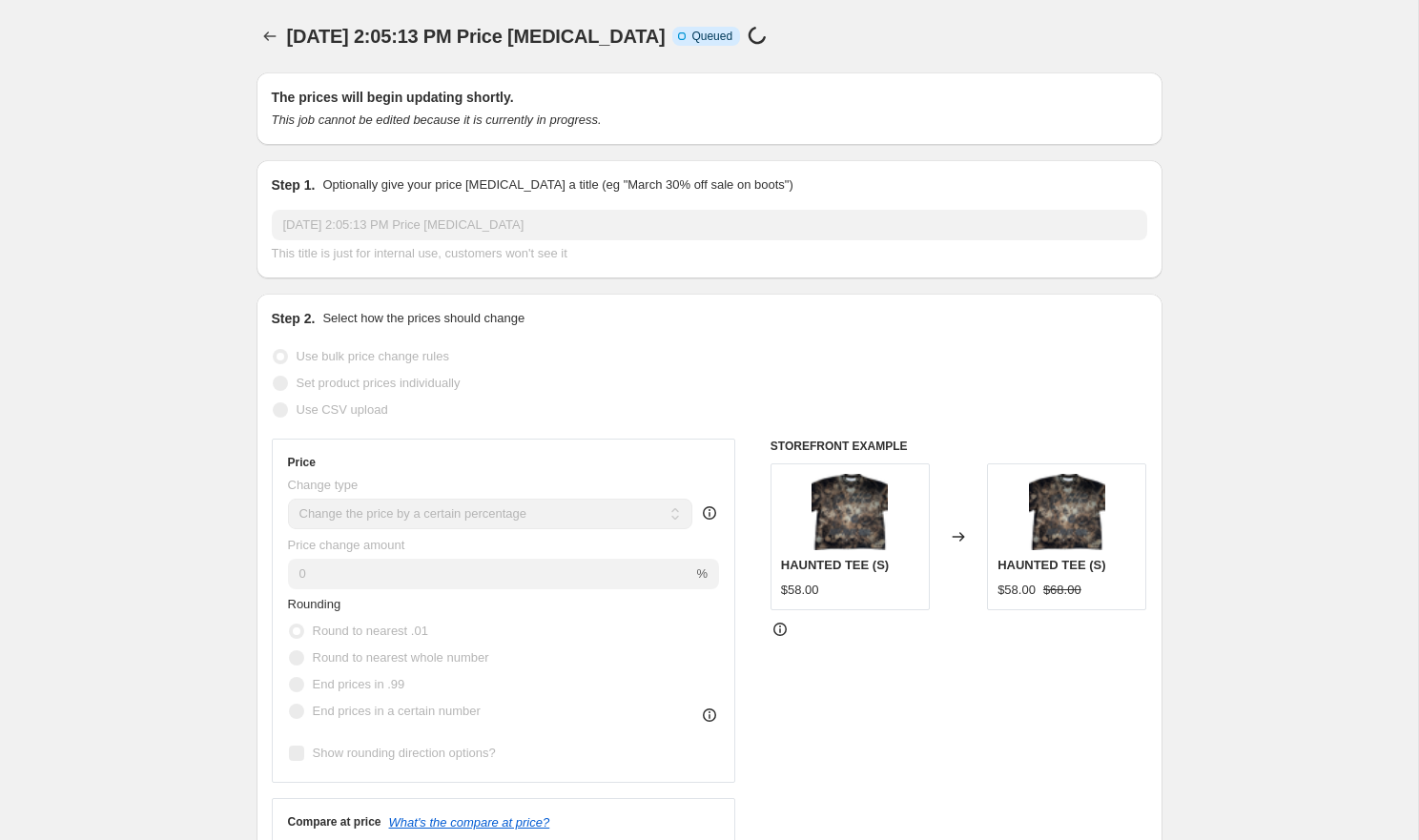
select select "percentage"
select select "to"
